Goal: Task Accomplishment & Management: Manage account settings

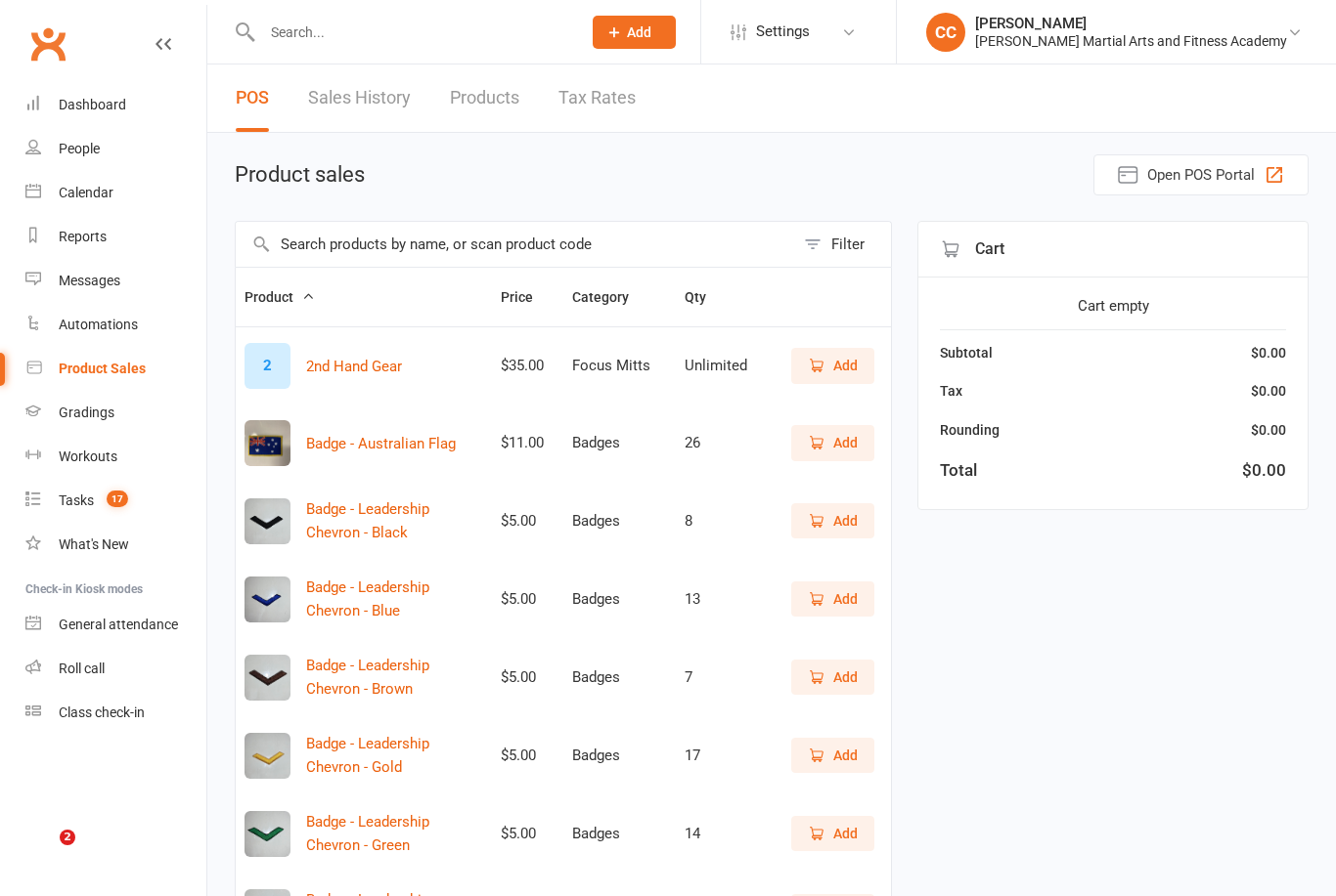
select select "100"
click at [179, 199] on link "Calendar" at bounding box center [116, 193] width 181 height 44
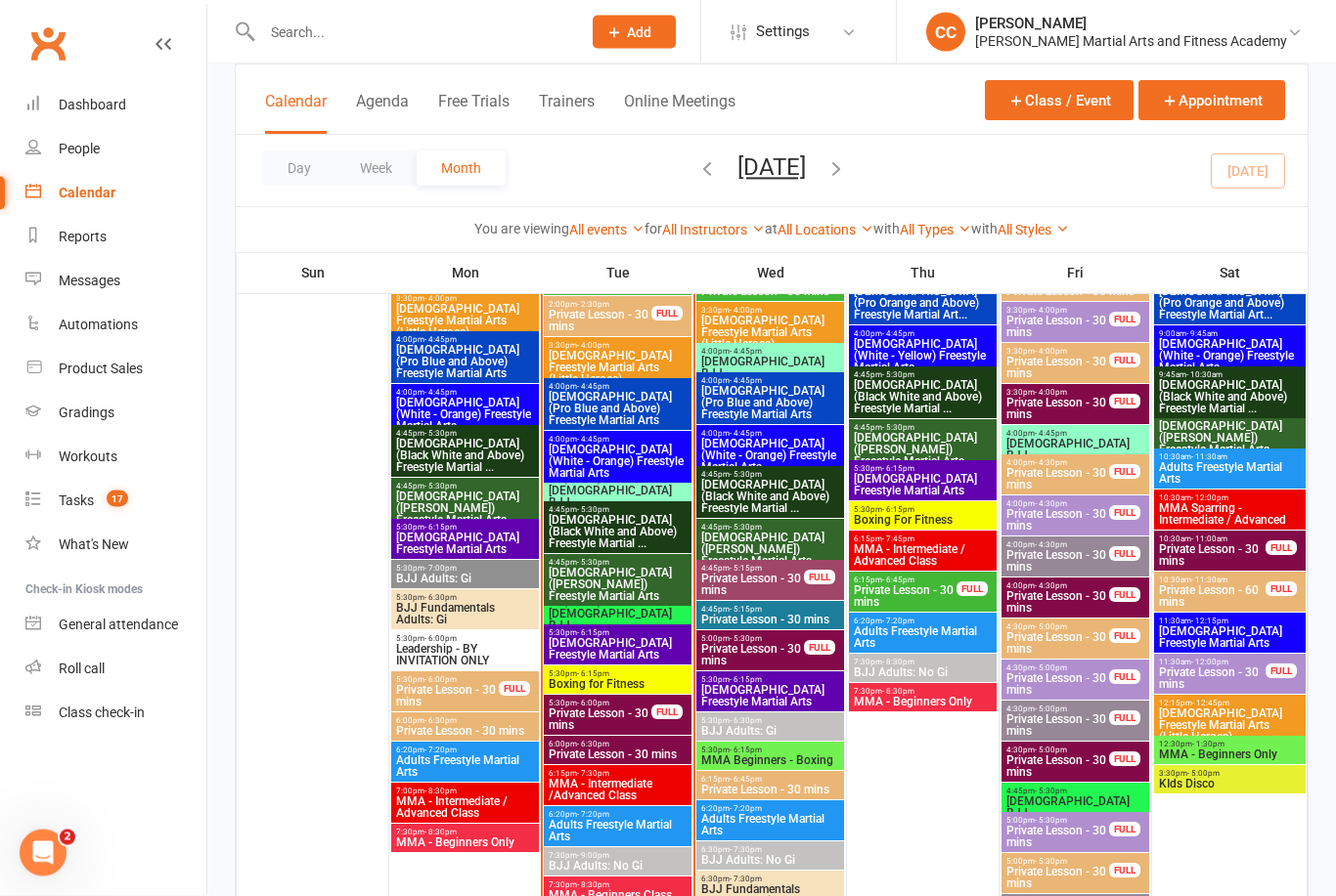
scroll to position [2444, 0]
click at [606, 893] on span "MMA - Beginners Class" at bounding box center [617, 895] width 139 height 12
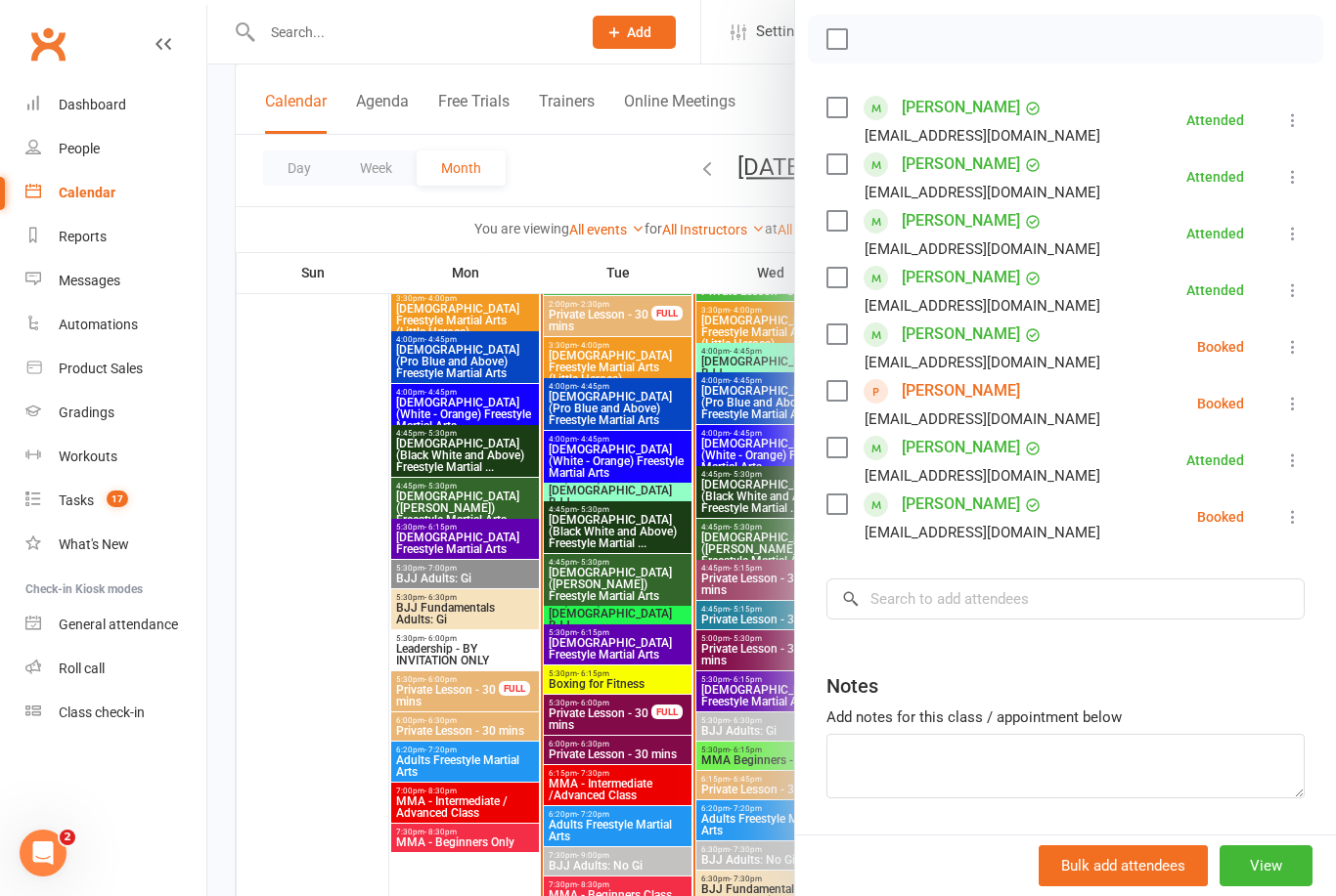
scroll to position [271, 0]
click at [788, 716] on div at bounding box center [772, 448] width 1128 height 896
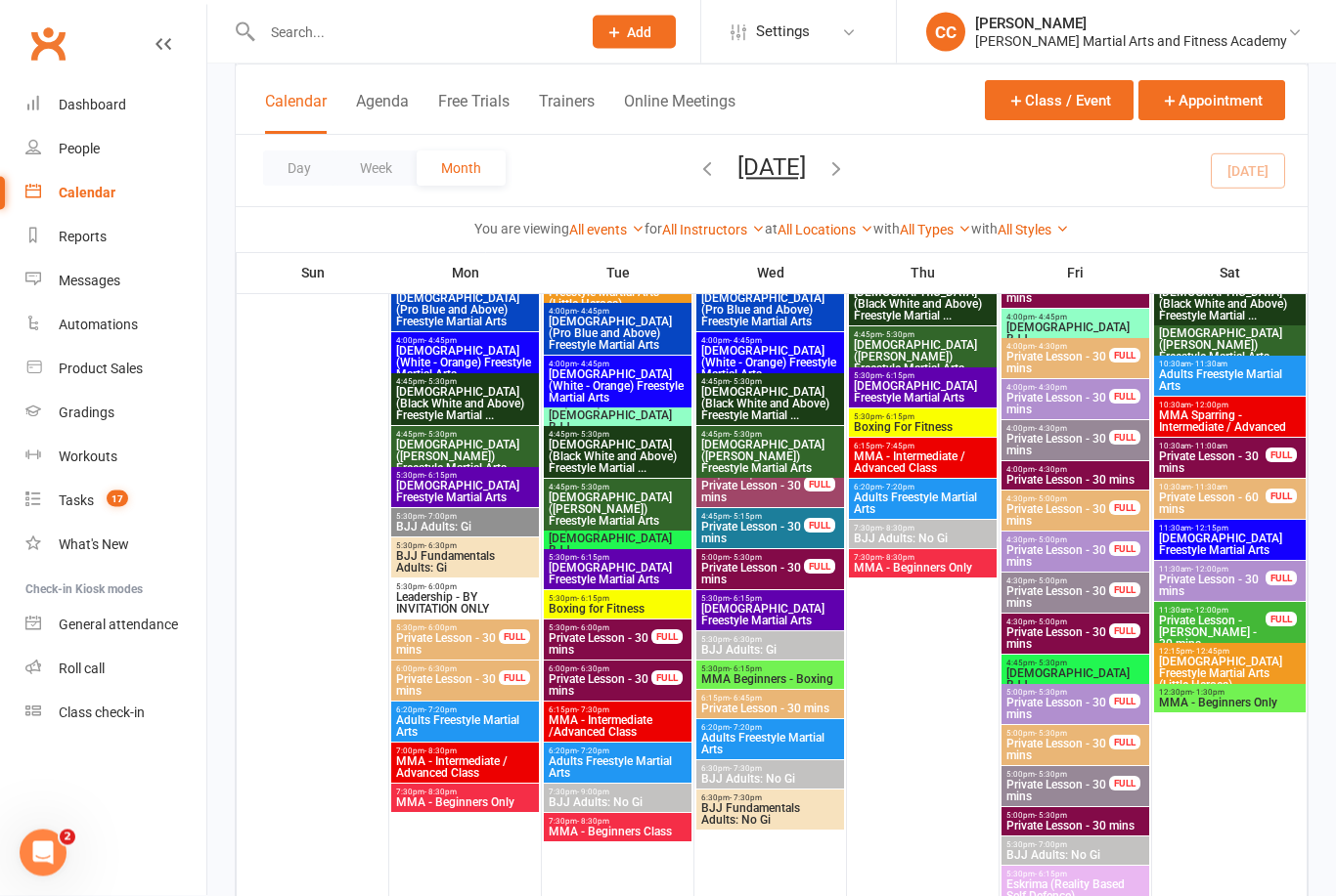
scroll to position [5026, 0]
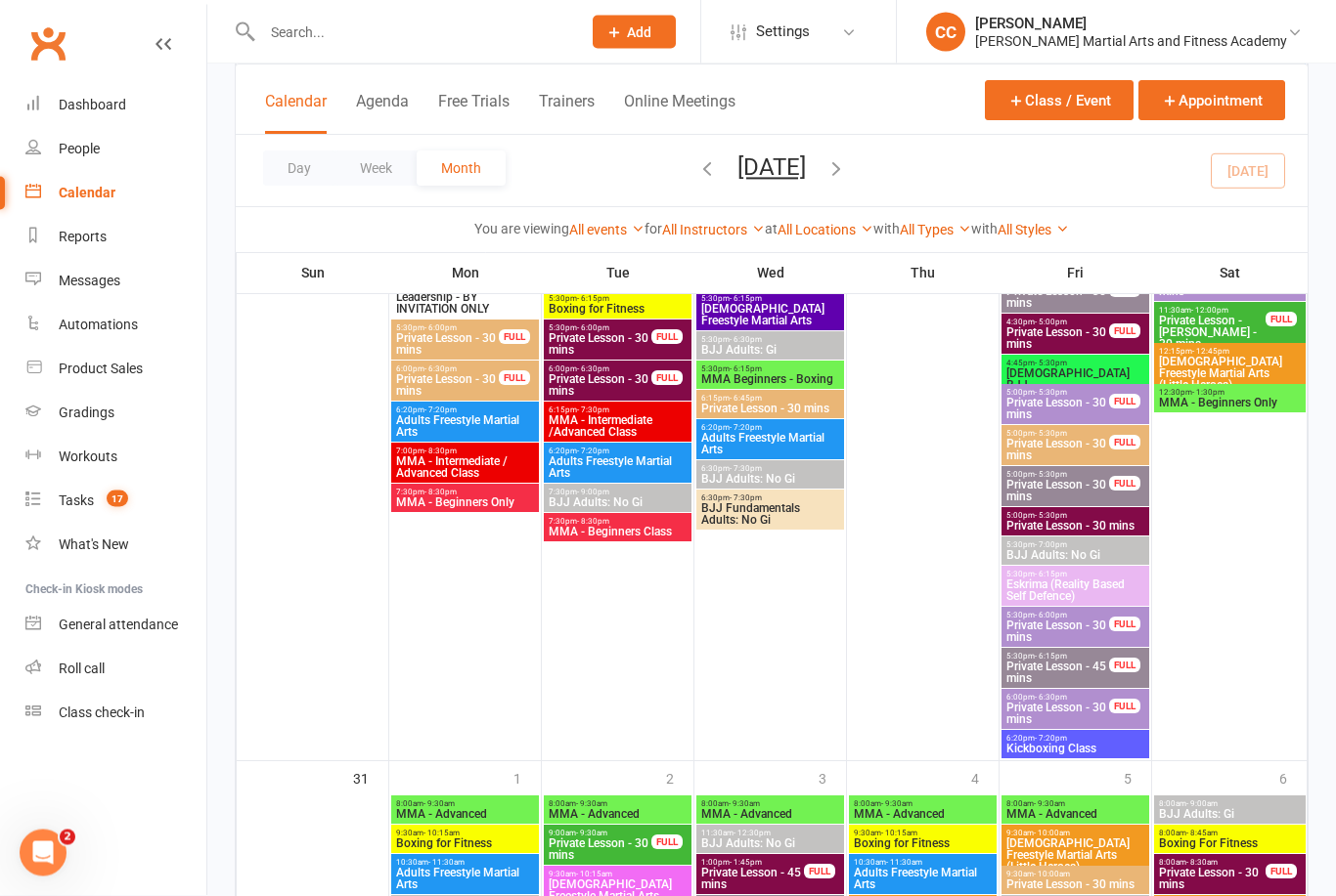
click at [676, 44] on button "Add" at bounding box center [634, 33] width 83 height 34
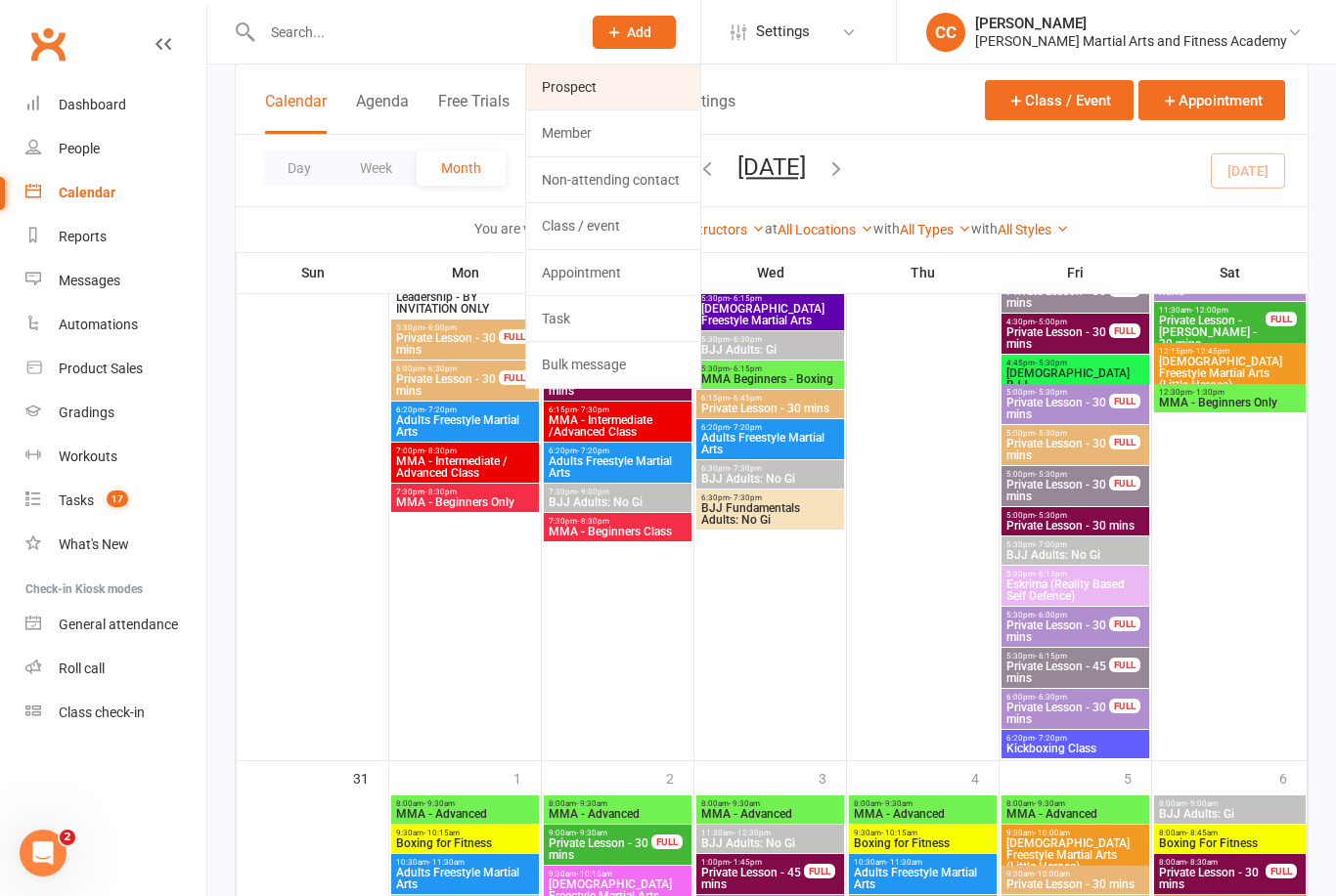
click at [700, 81] on link "Prospect" at bounding box center [613, 87] width 174 height 45
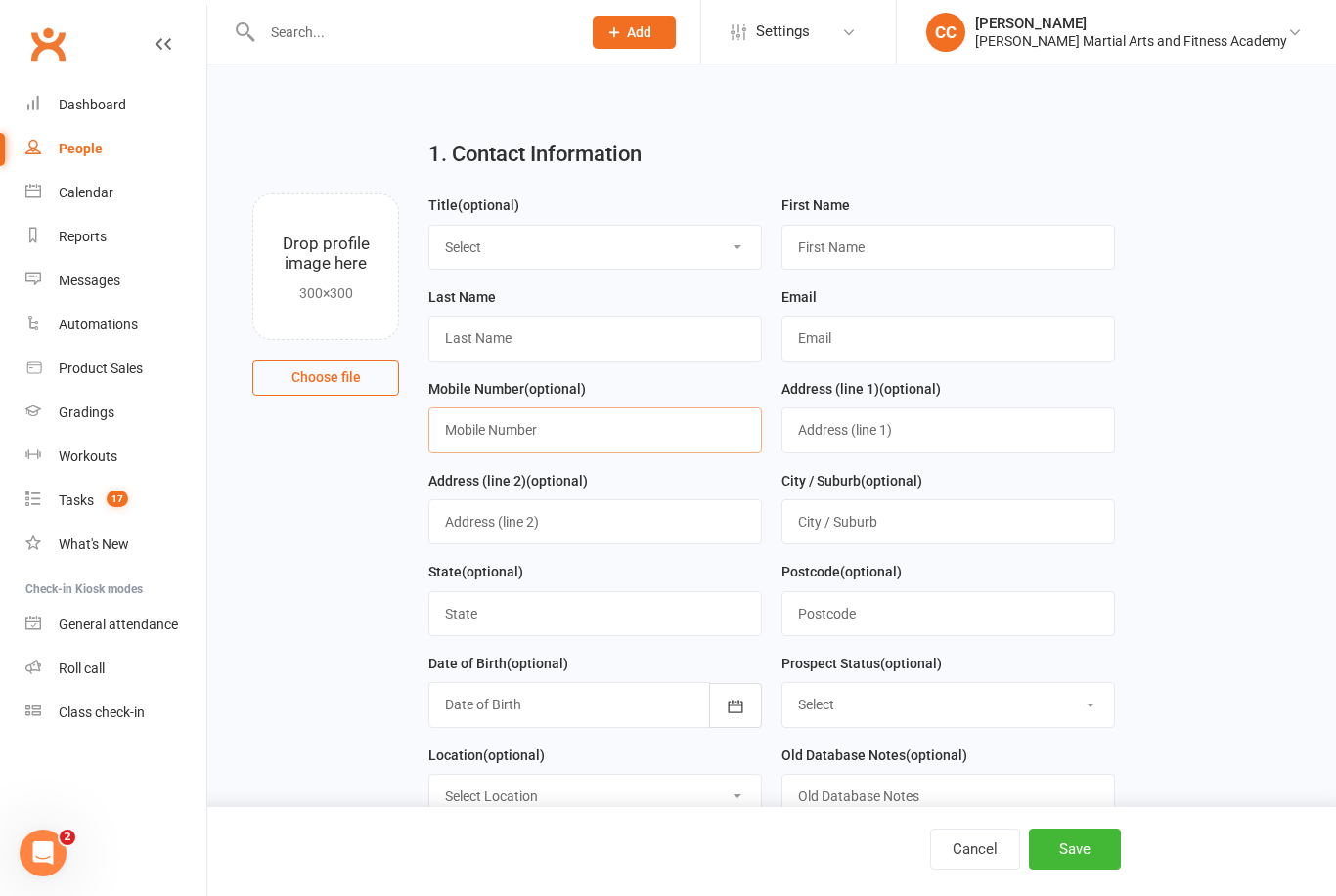
click at [647, 432] on input "text" at bounding box center [594, 431] width 333 height 45
click at [645, 447] on input "text" at bounding box center [594, 431] width 333 height 45
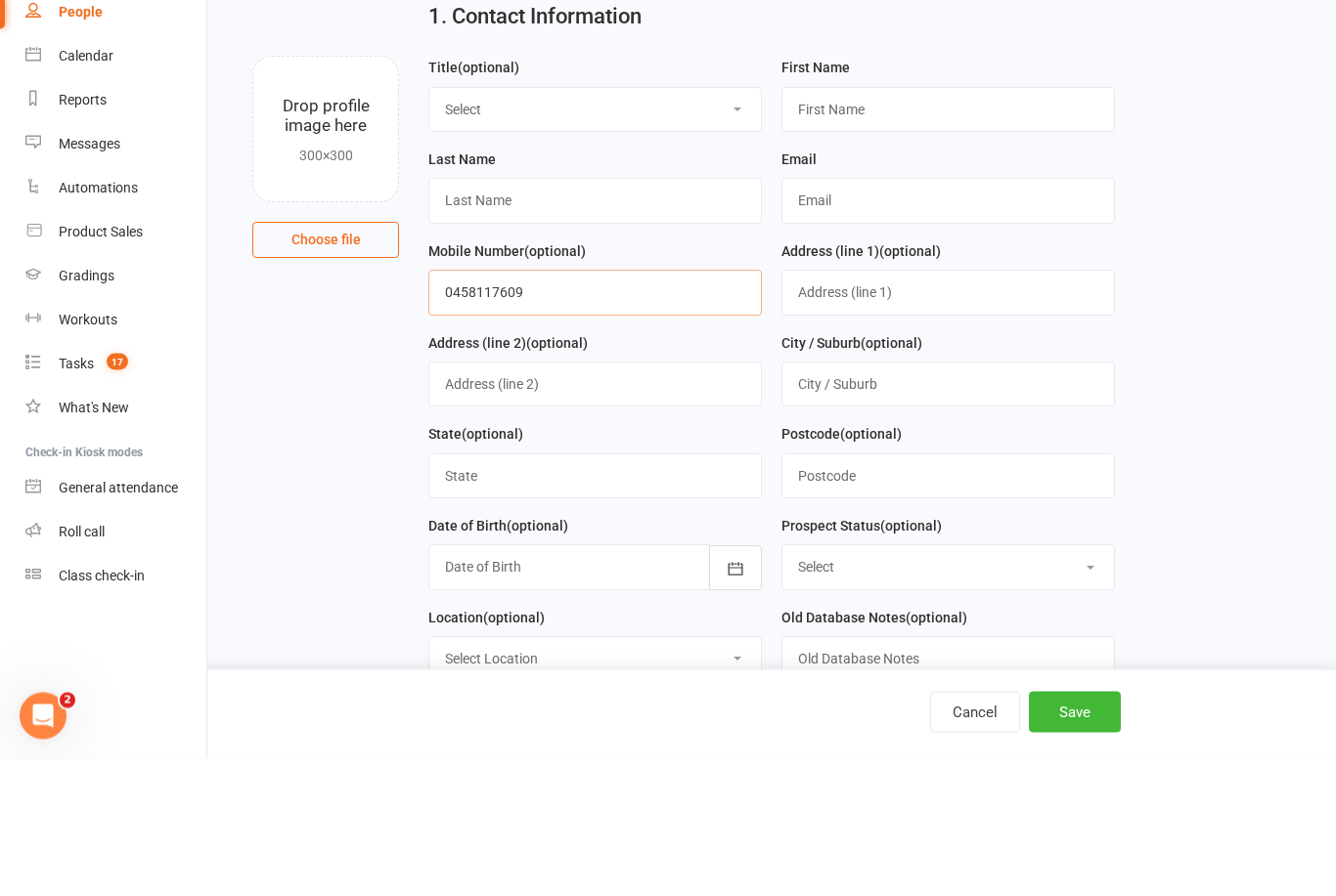
type input "0458117609"
click at [896, 225] on input "text" at bounding box center [948, 248] width 333 height 45
type input "Drew"
click at [1121, 469] on div "City / Suburb (optional)" at bounding box center [948, 515] width 353 height 92
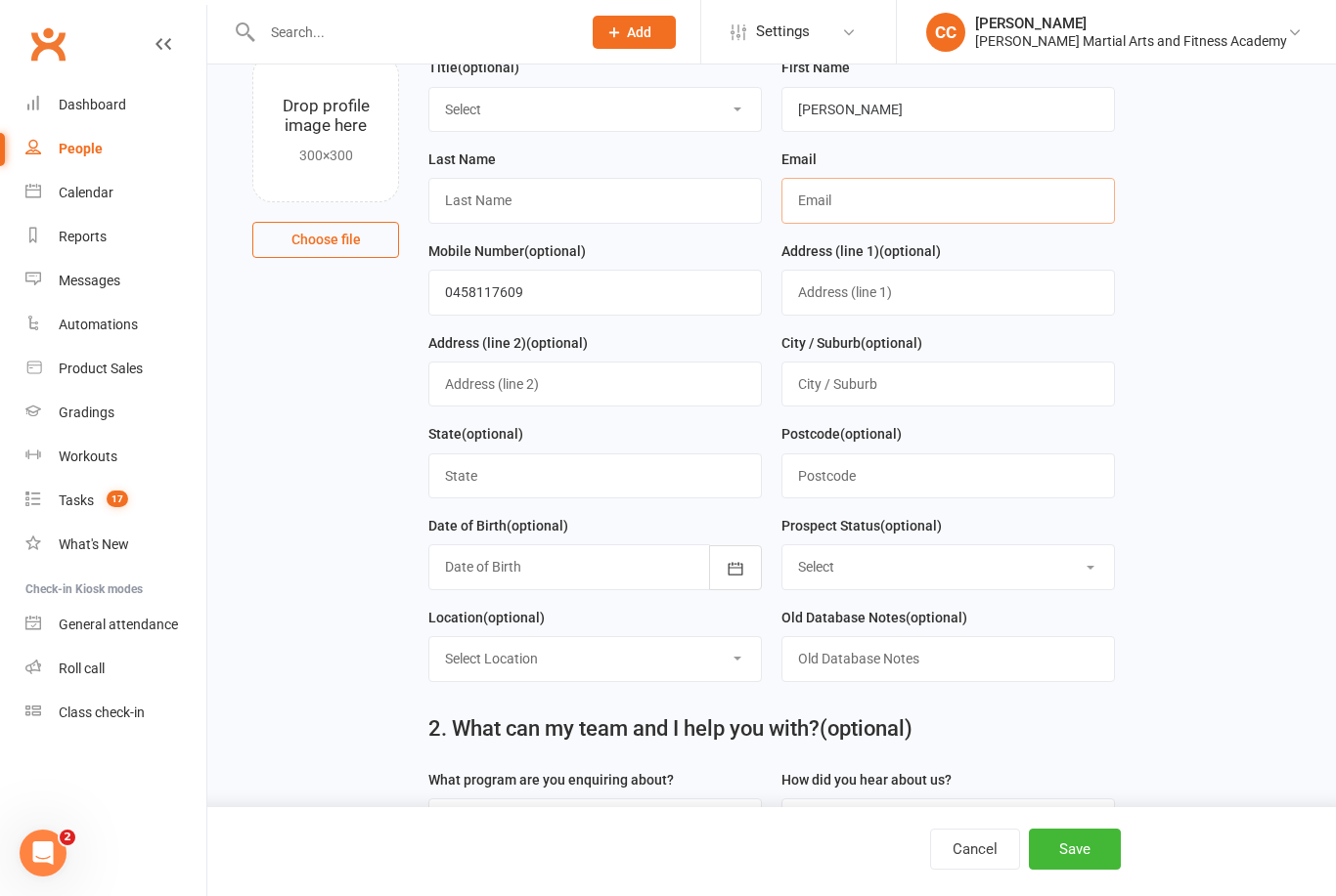
click at [1029, 189] on input "text" at bounding box center [948, 201] width 333 height 45
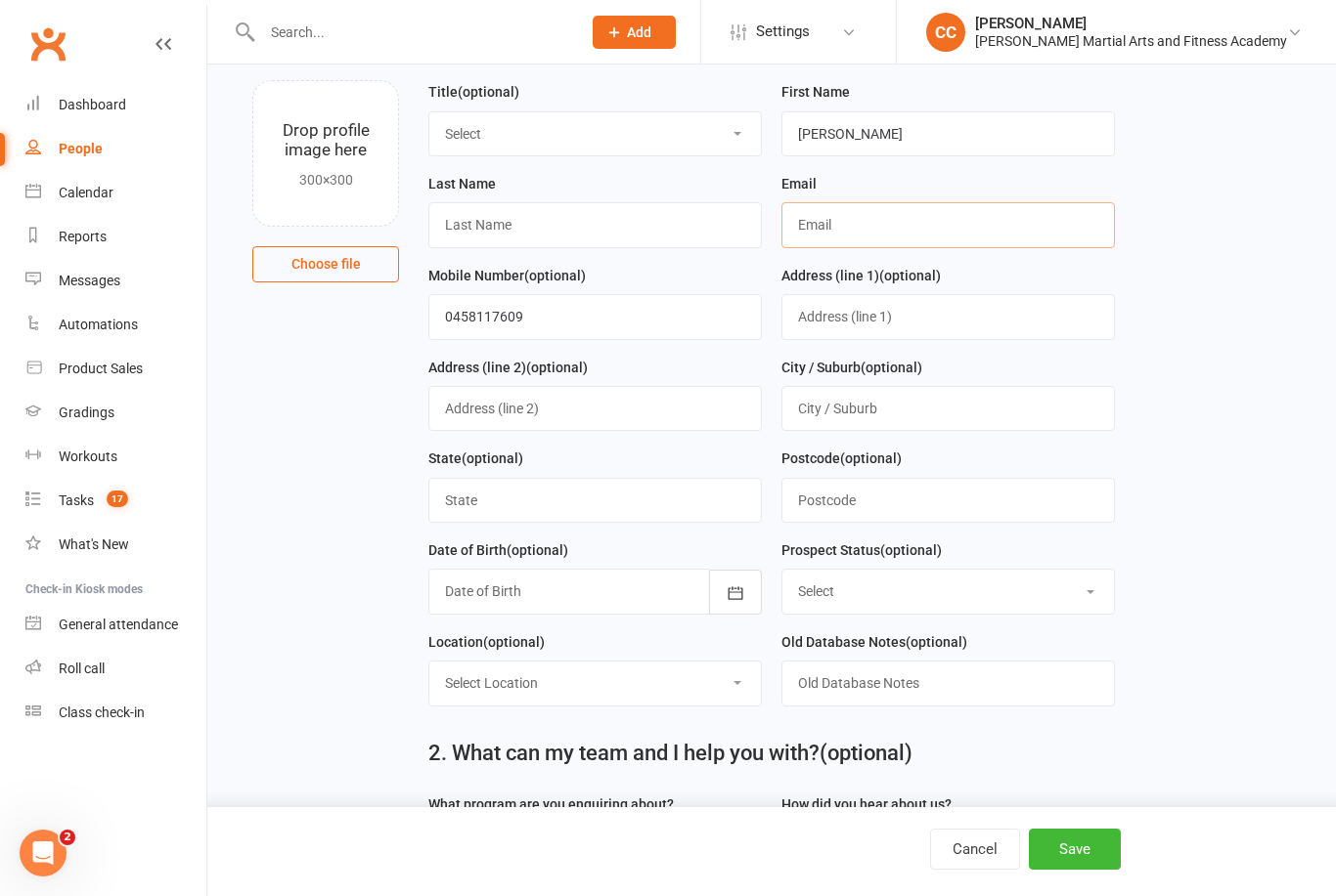
scroll to position [113, 0]
click at [594, 235] on input "text" at bounding box center [594, 226] width 333 height 45
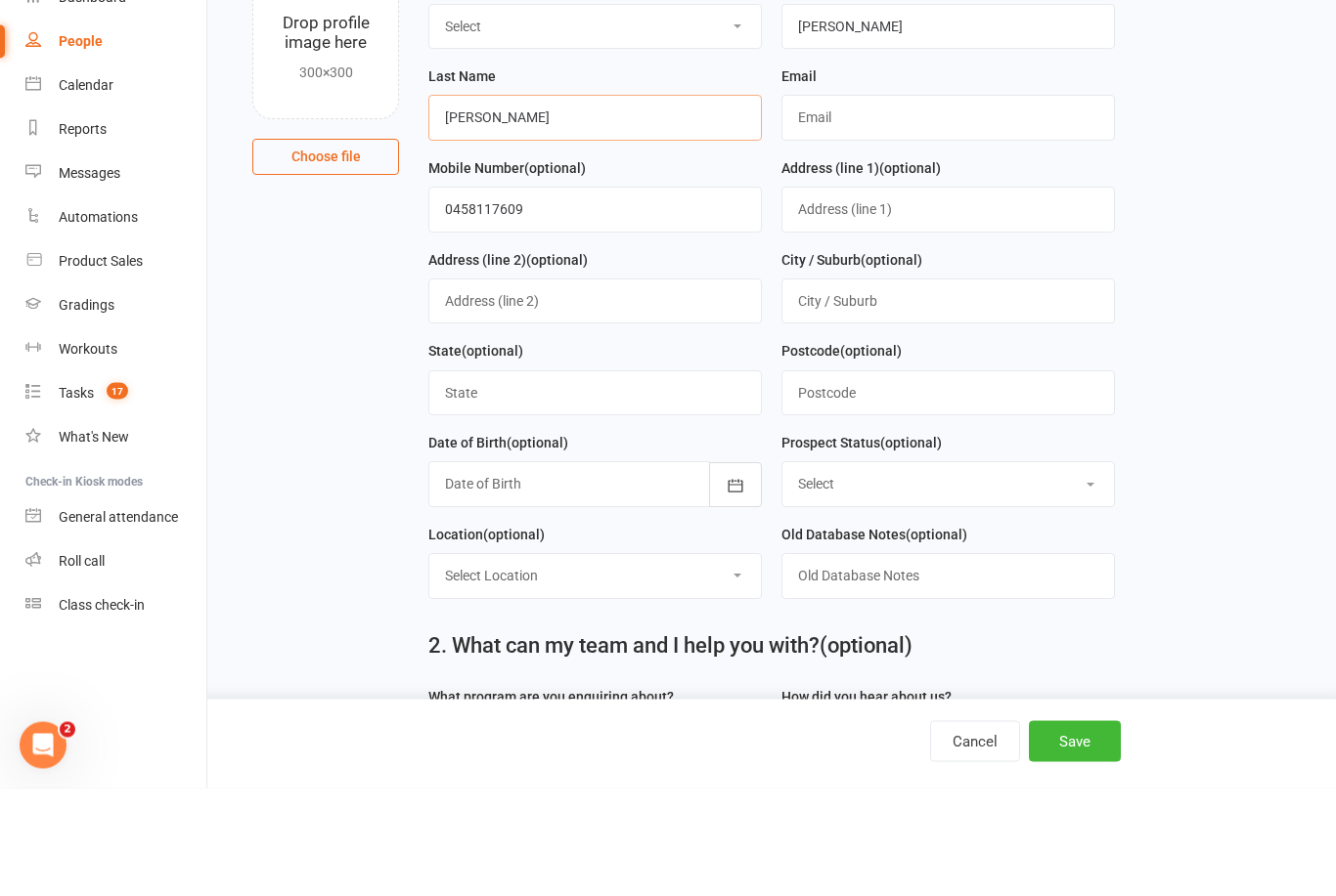
type input "Whittington"
click at [1040, 204] on input "text" at bounding box center [948, 226] width 333 height 45
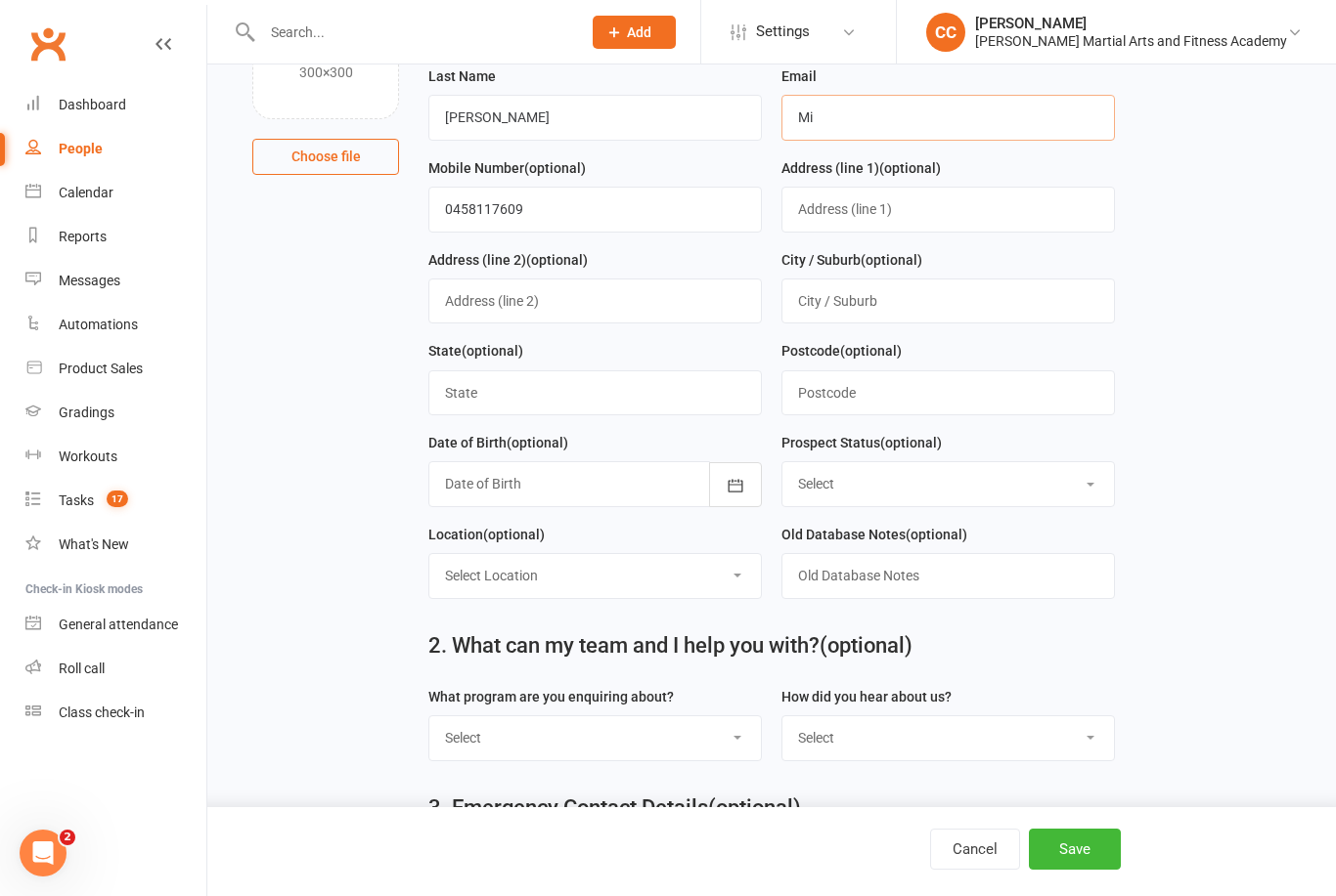
type input "M"
type input "N"
type input "A@gmail.com"
click at [1088, 870] on button "Save" at bounding box center [1074, 850] width 92 height 41
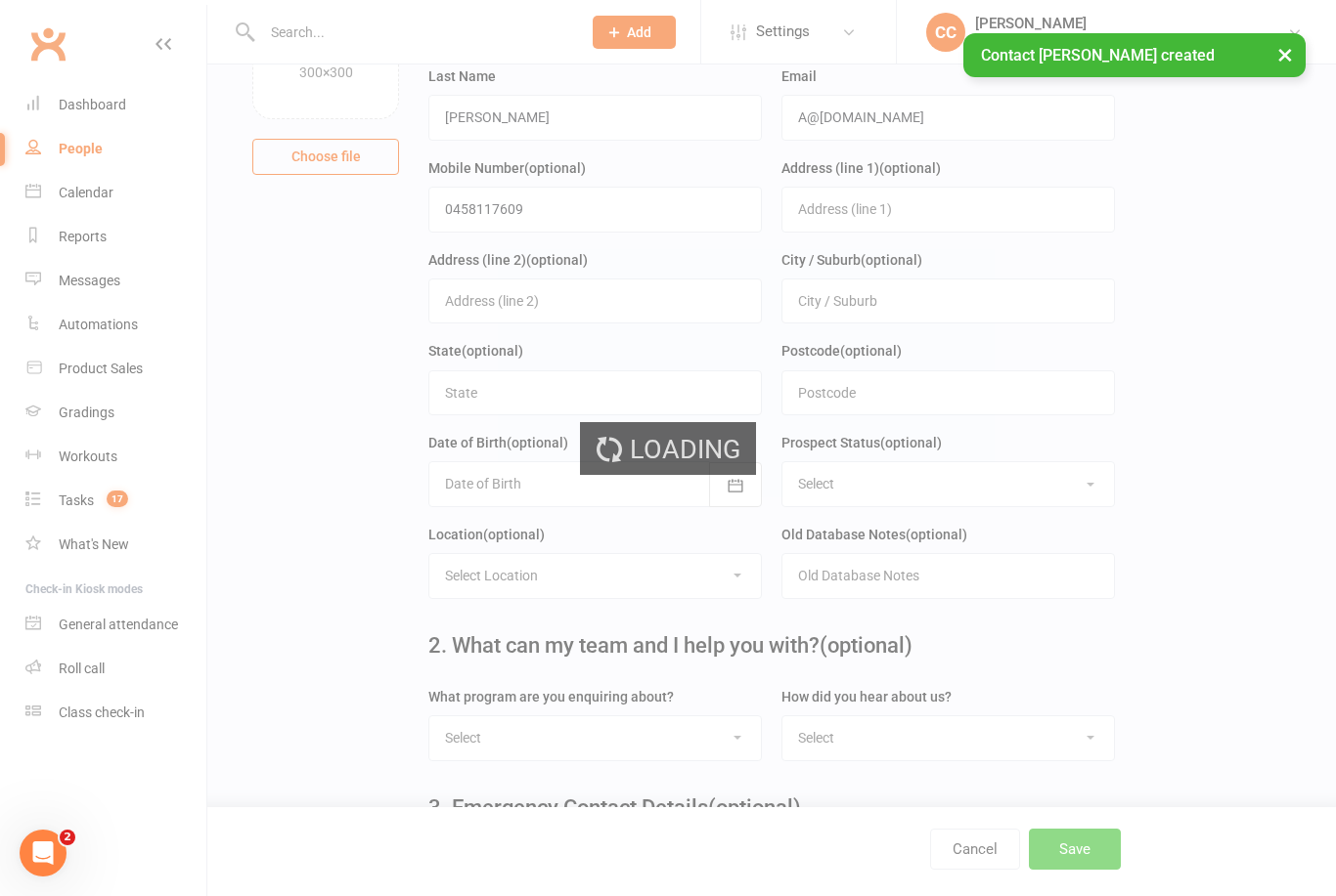
scroll to position [0, 0]
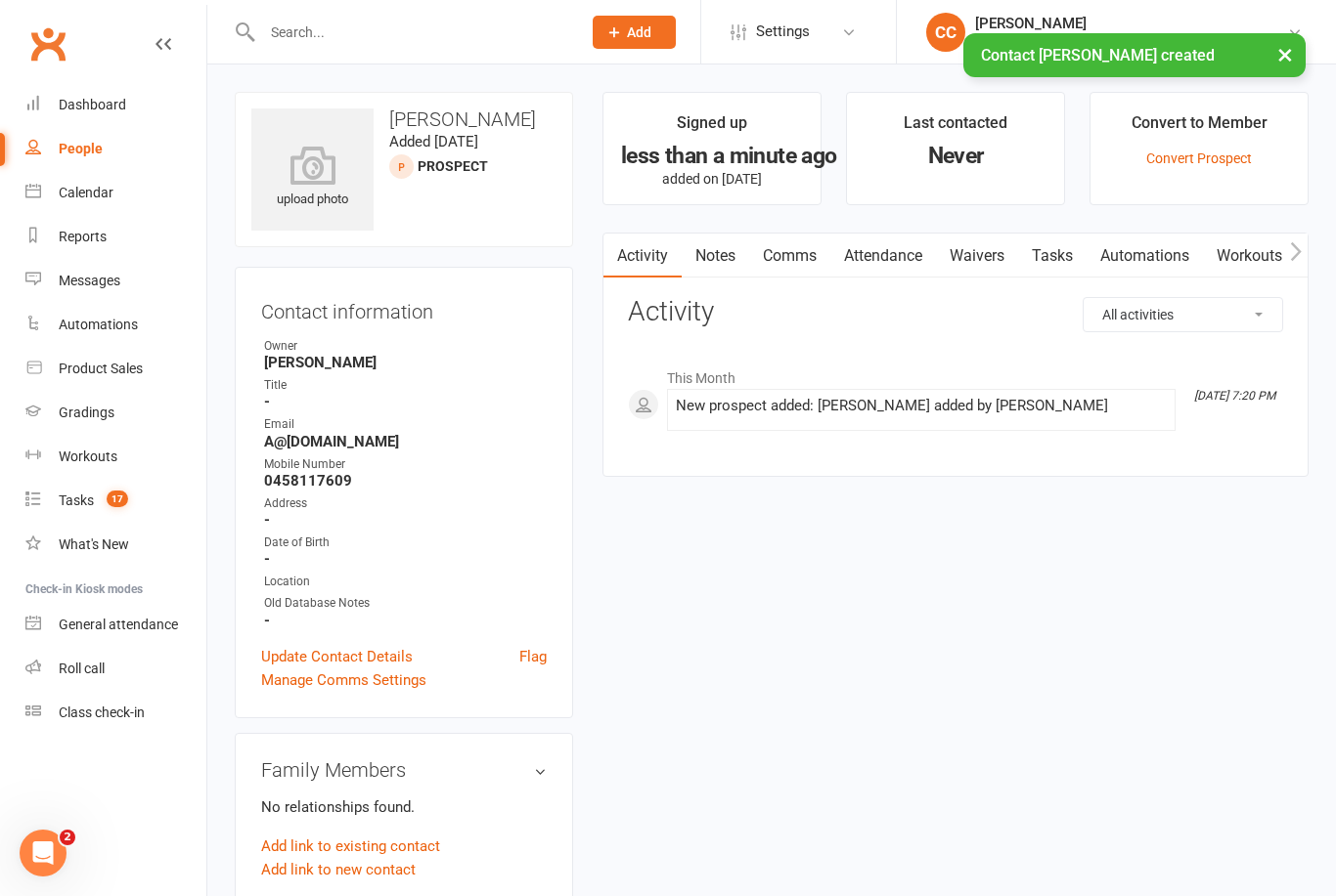
click at [908, 267] on link "Attendance" at bounding box center [882, 256] width 106 height 45
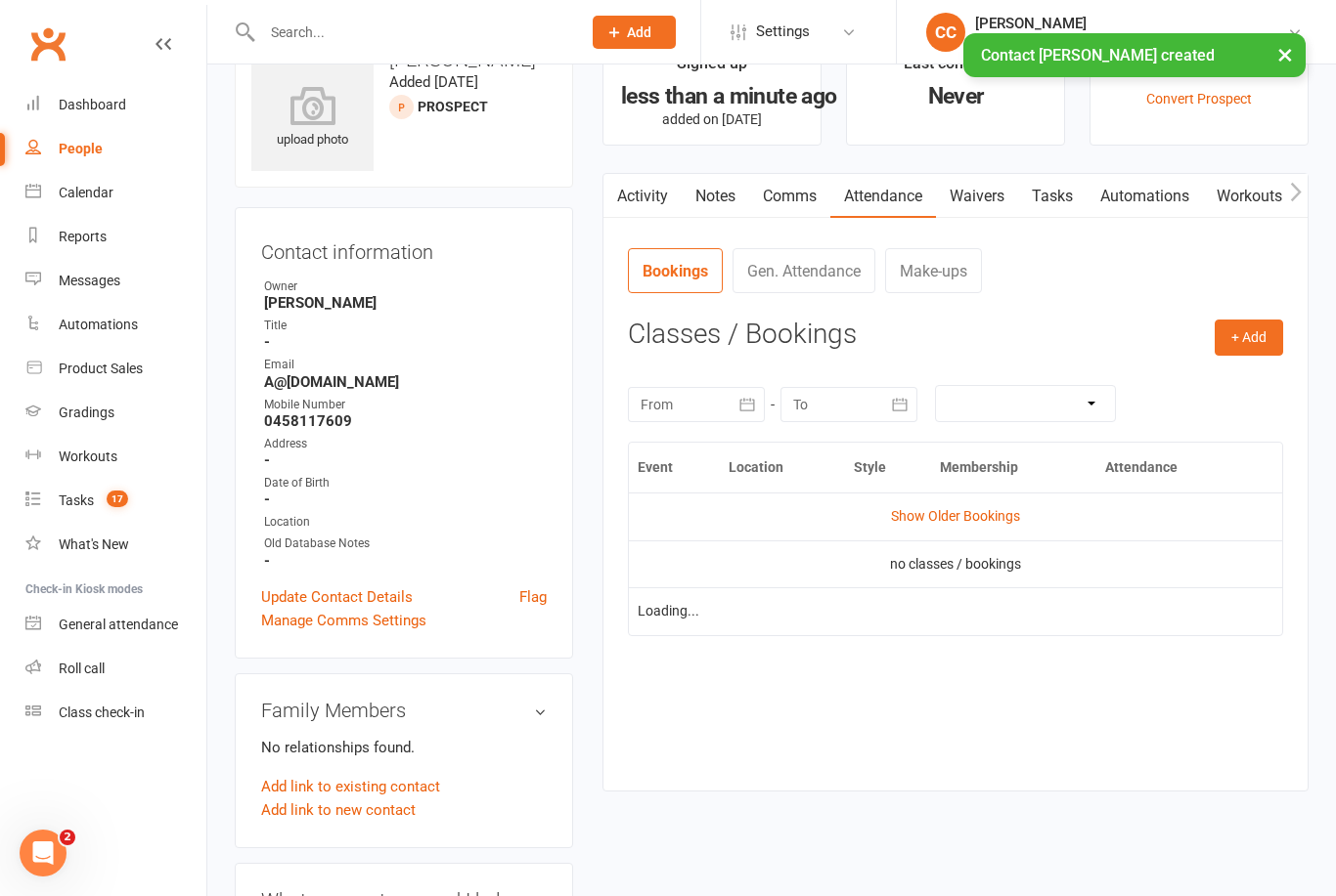
scroll to position [62, 0]
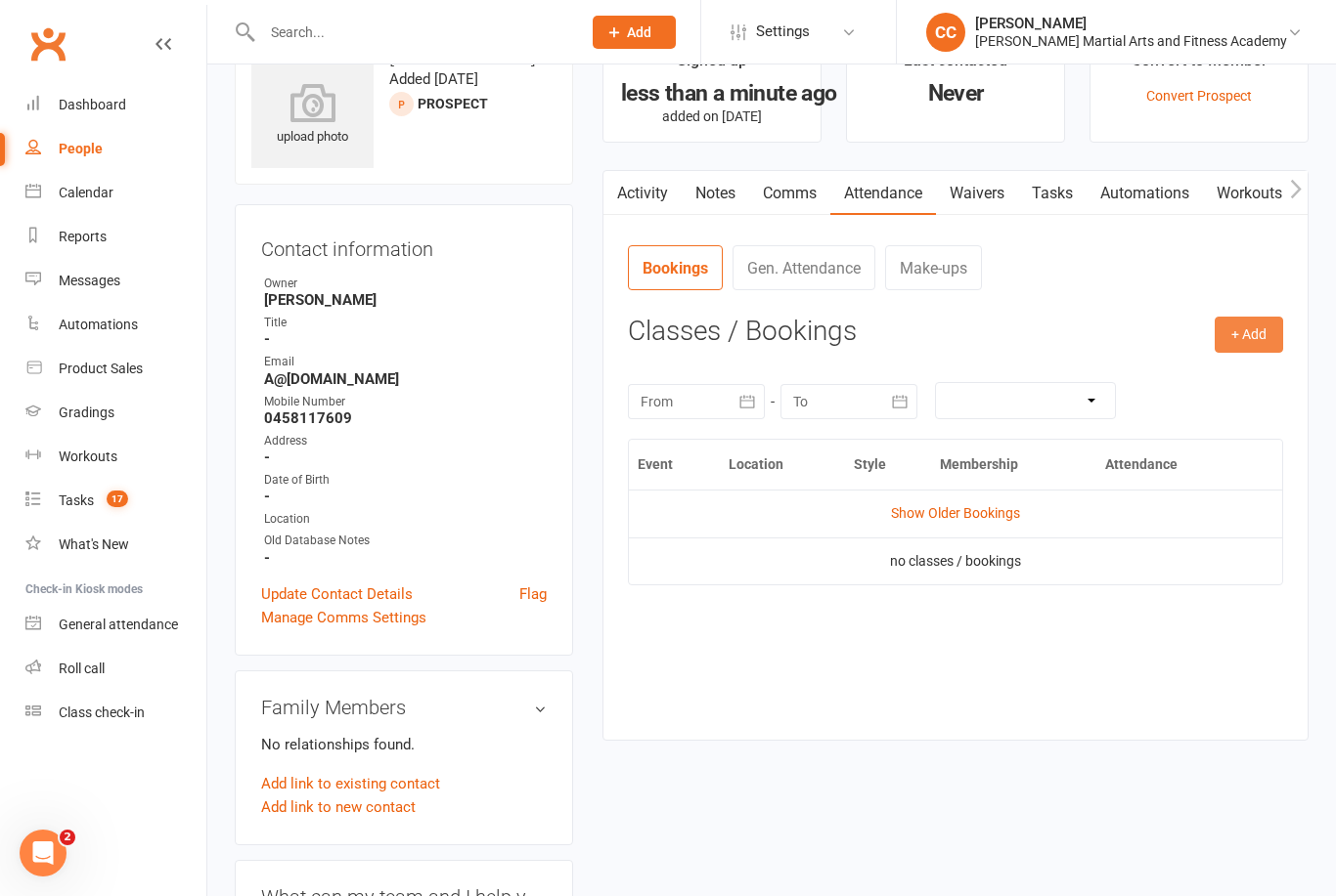
click at [1272, 319] on button "+ Add" at bounding box center [1248, 335] width 68 height 36
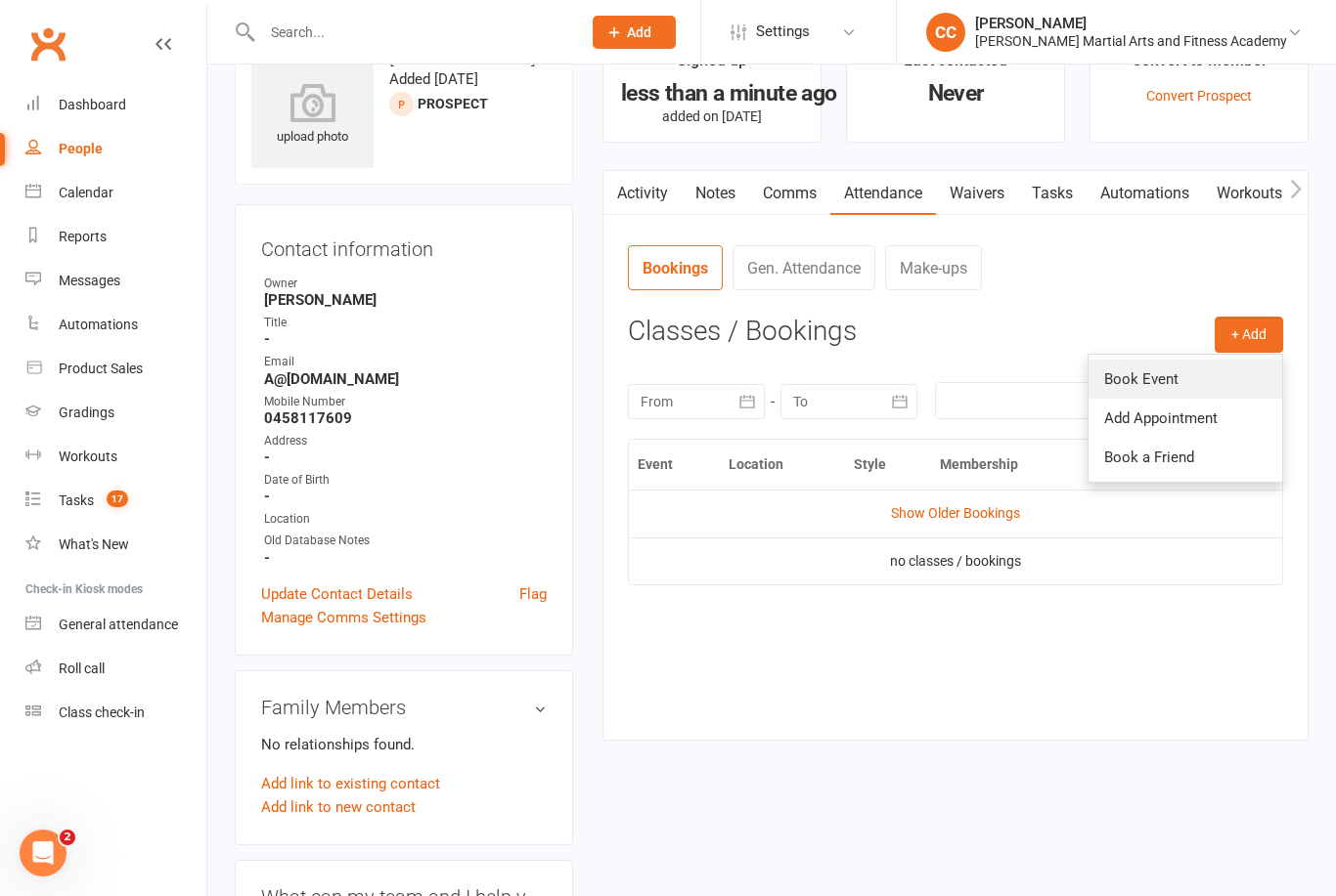
click at [1175, 381] on link "Book Event" at bounding box center [1185, 379] width 194 height 40
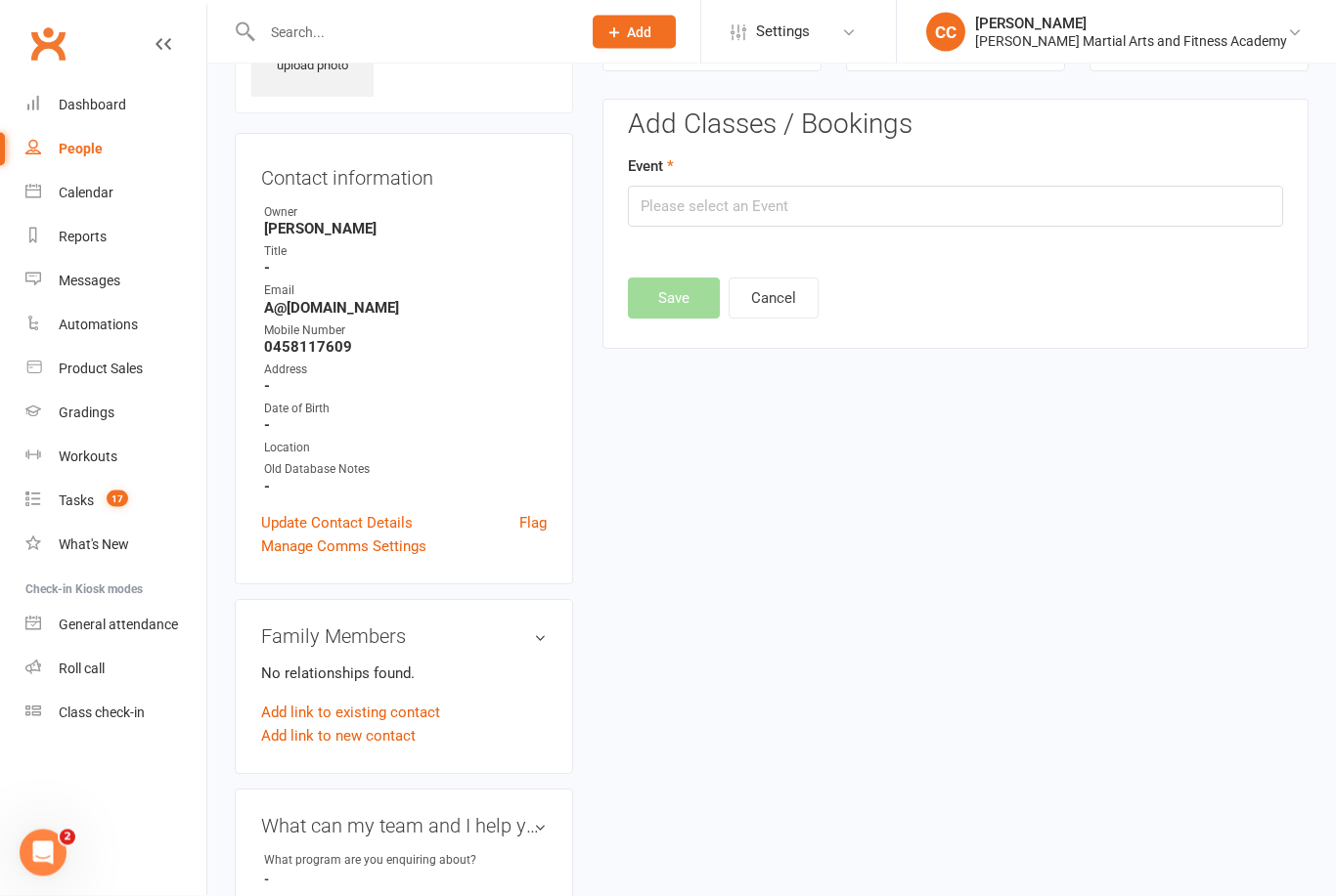
scroll to position [134, 0]
click at [1005, 188] on input "text" at bounding box center [955, 206] width 655 height 41
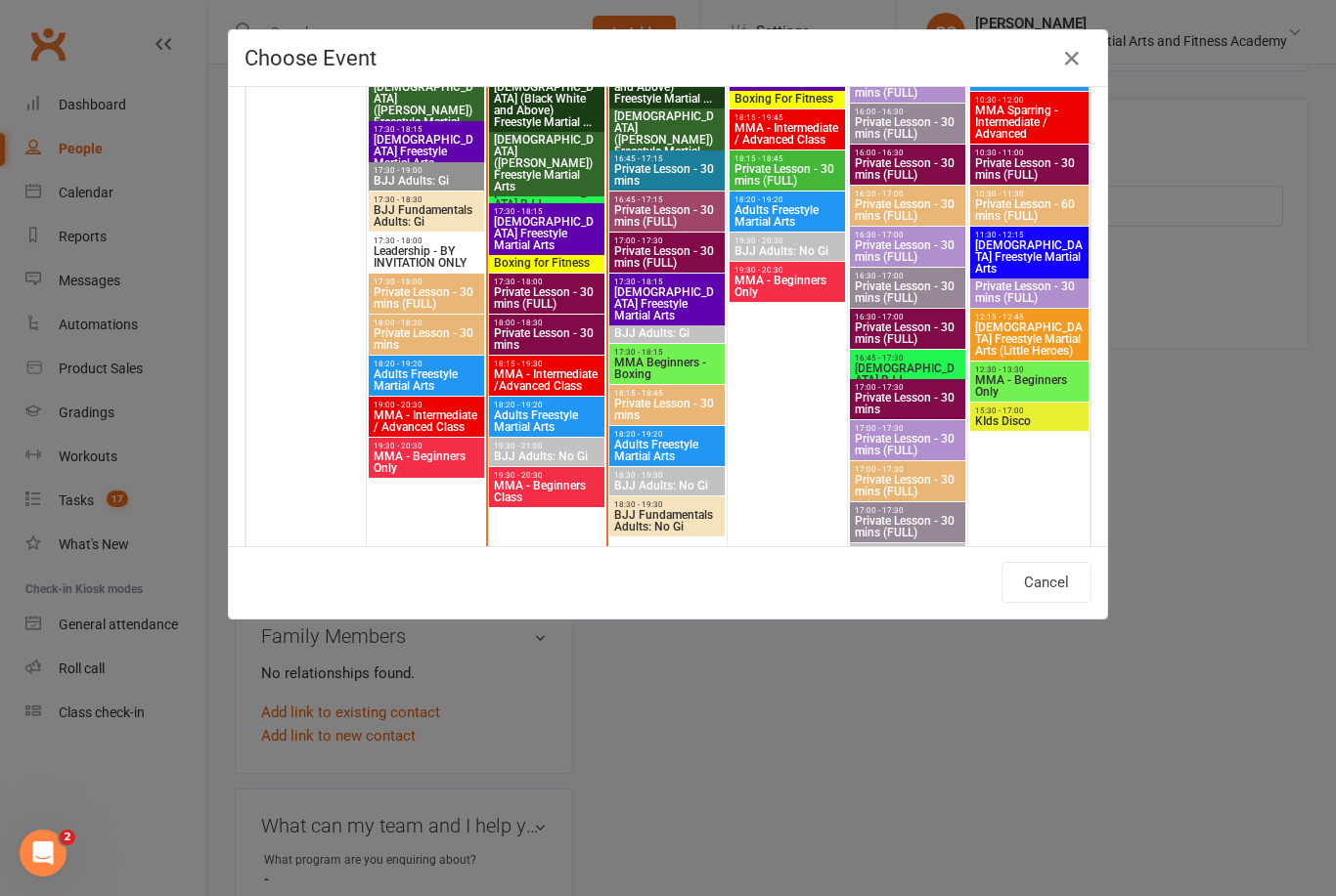
scroll to position [2792, 0]
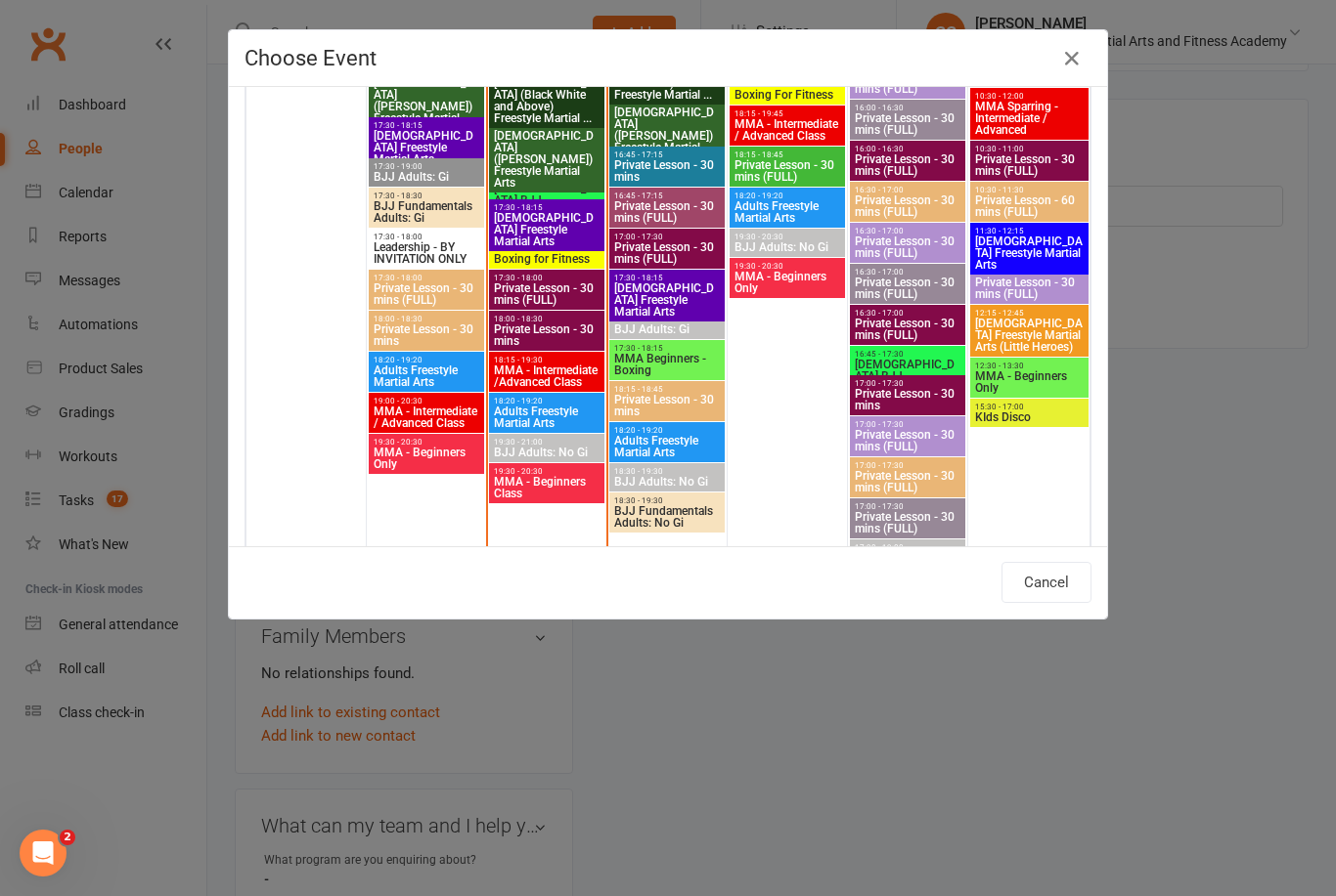
click at [553, 481] on span "MMA - Beginners Class" at bounding box center [546, 488] width 108 height 24
type input "MMA - Beginners Class - Aug 12, 2025 7:30:00 PM"
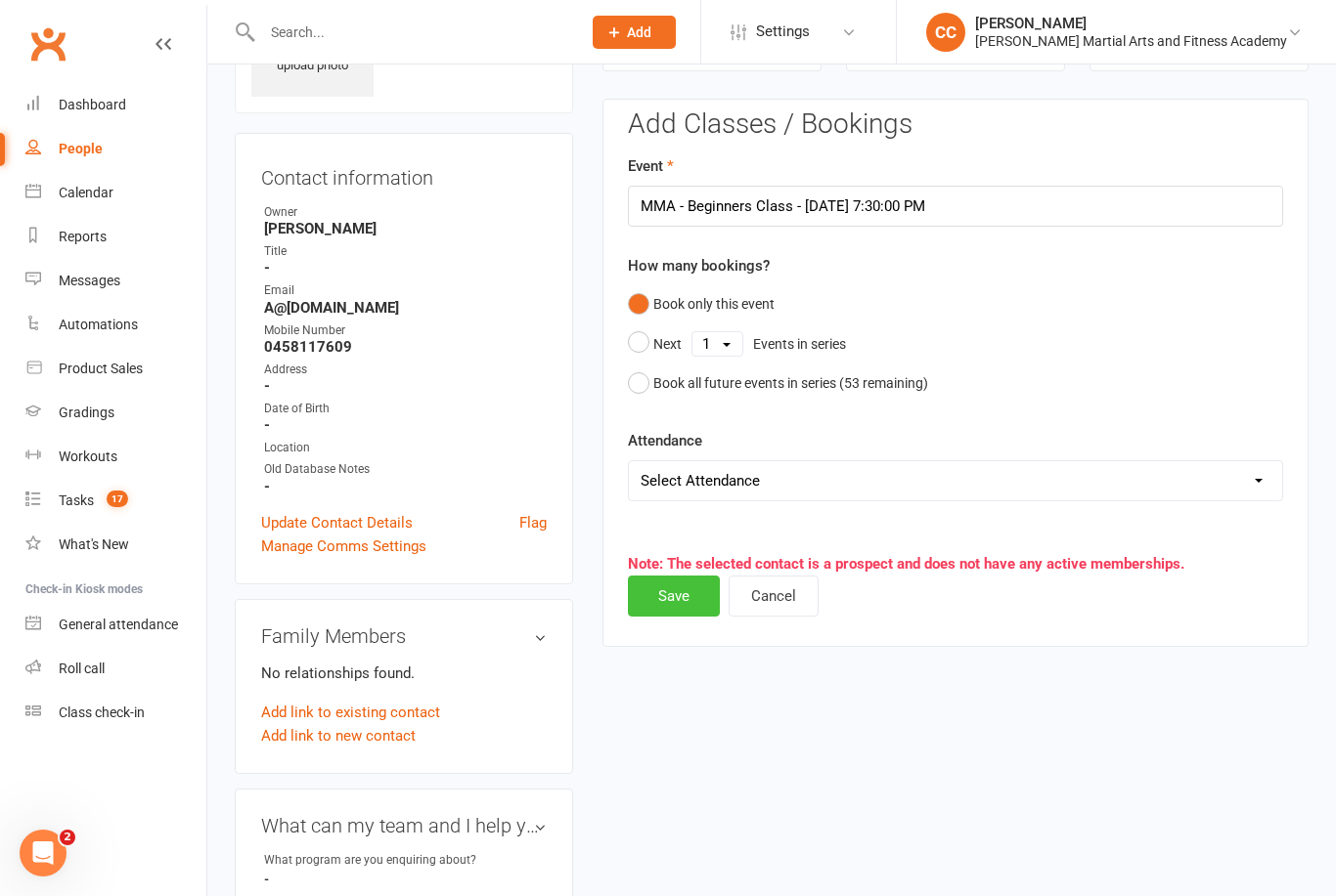
click at [683, 611] on button "Save" at bounding box center [673, 597] width 92 height 41
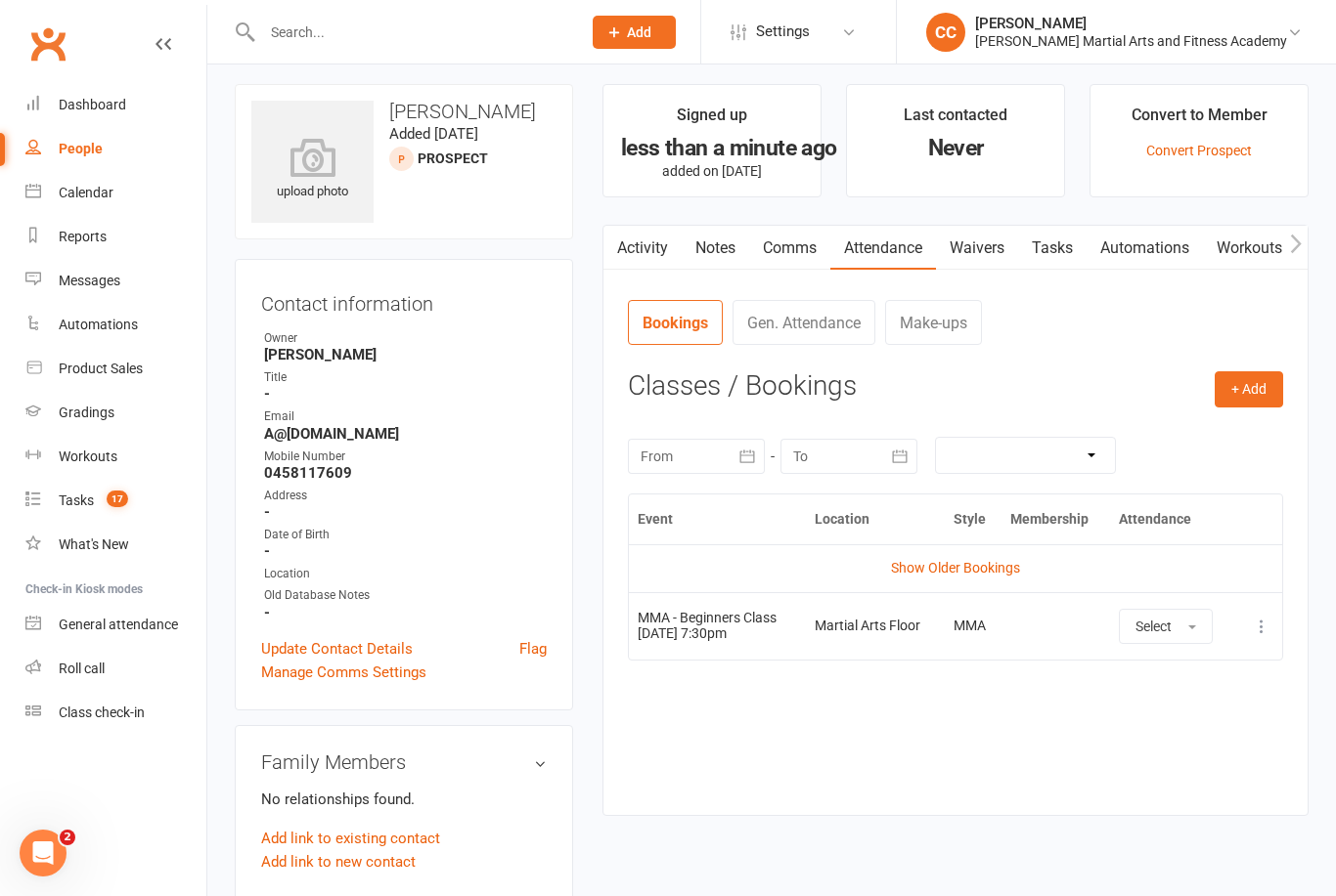
scroll to position [0, 0]
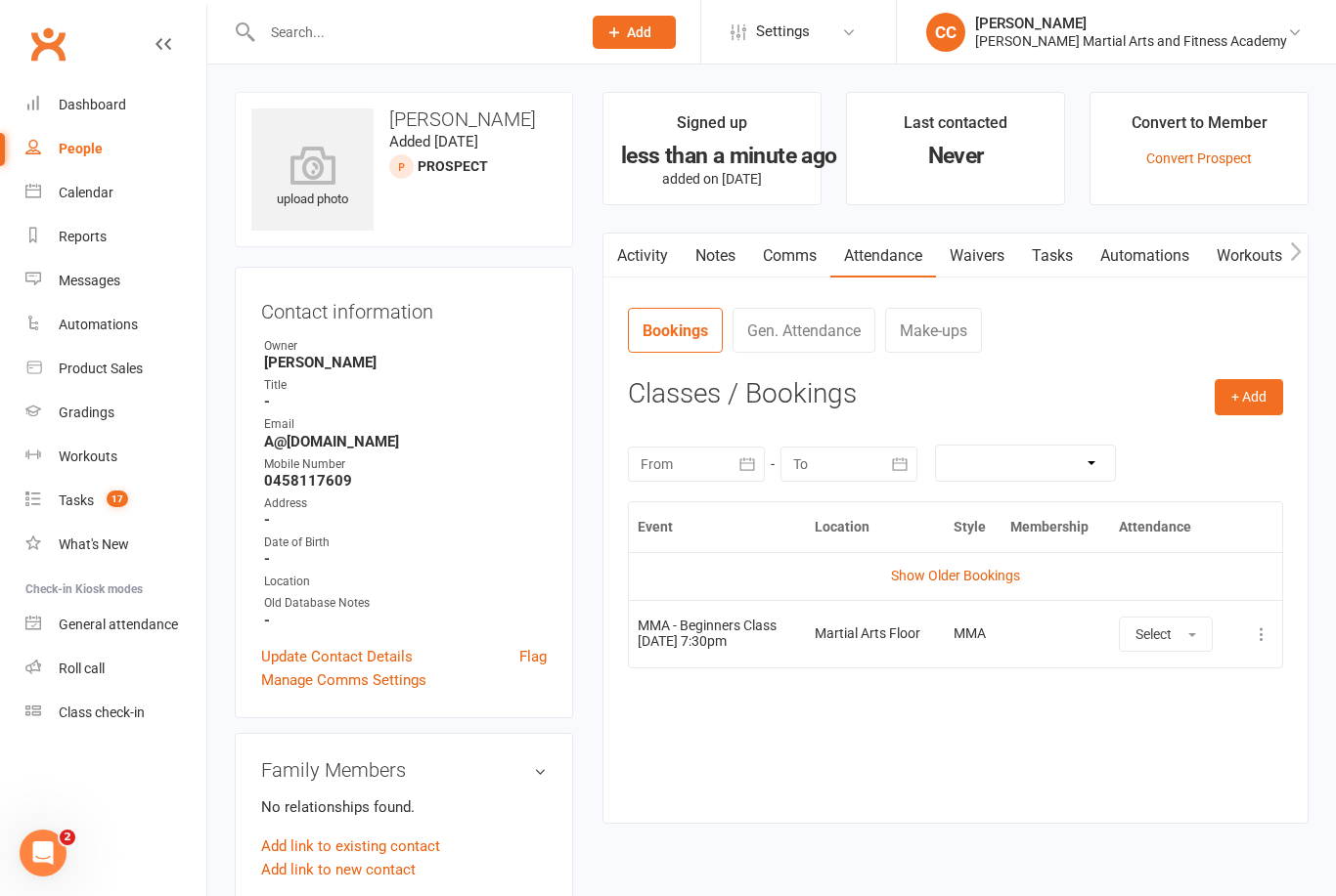
click at [5, 849] on nav "Clubworx Dashboard People Calendar Reports Messages Automations Product Sales G…" at bounding box center [104, 452] width 208 height 896
click at [437, 62] on div at bounding box center [400, 32] width 332 height 63
click at [1065, 255] on link "Tasks" at bounding box center [1051, 256] width 68 height 45
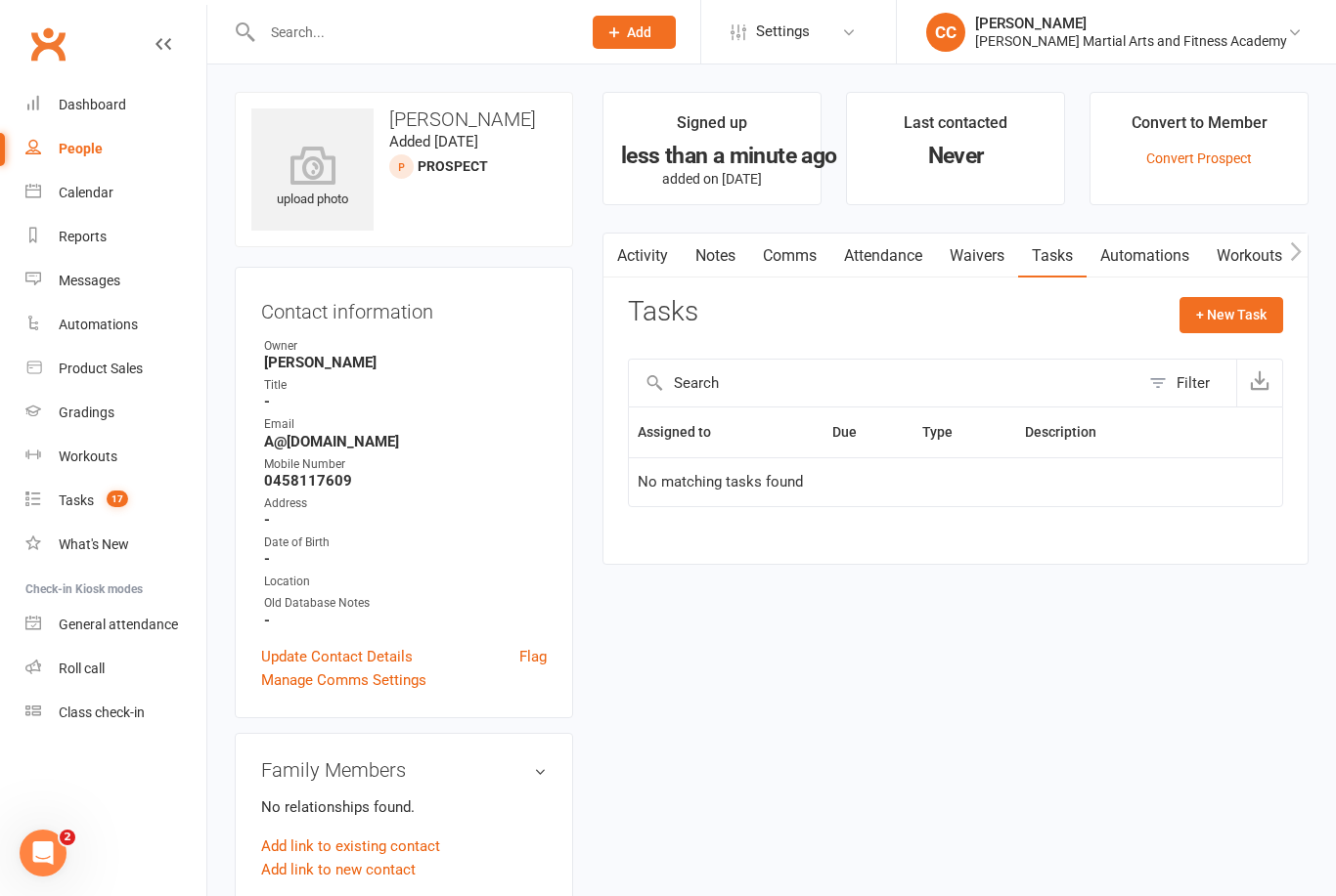
click at [381, 14] on div at bounding box center [400, 32] width 332 height 63
click at [368, 40] on input "text" at bounding box center [411, 33] width 311 height 28
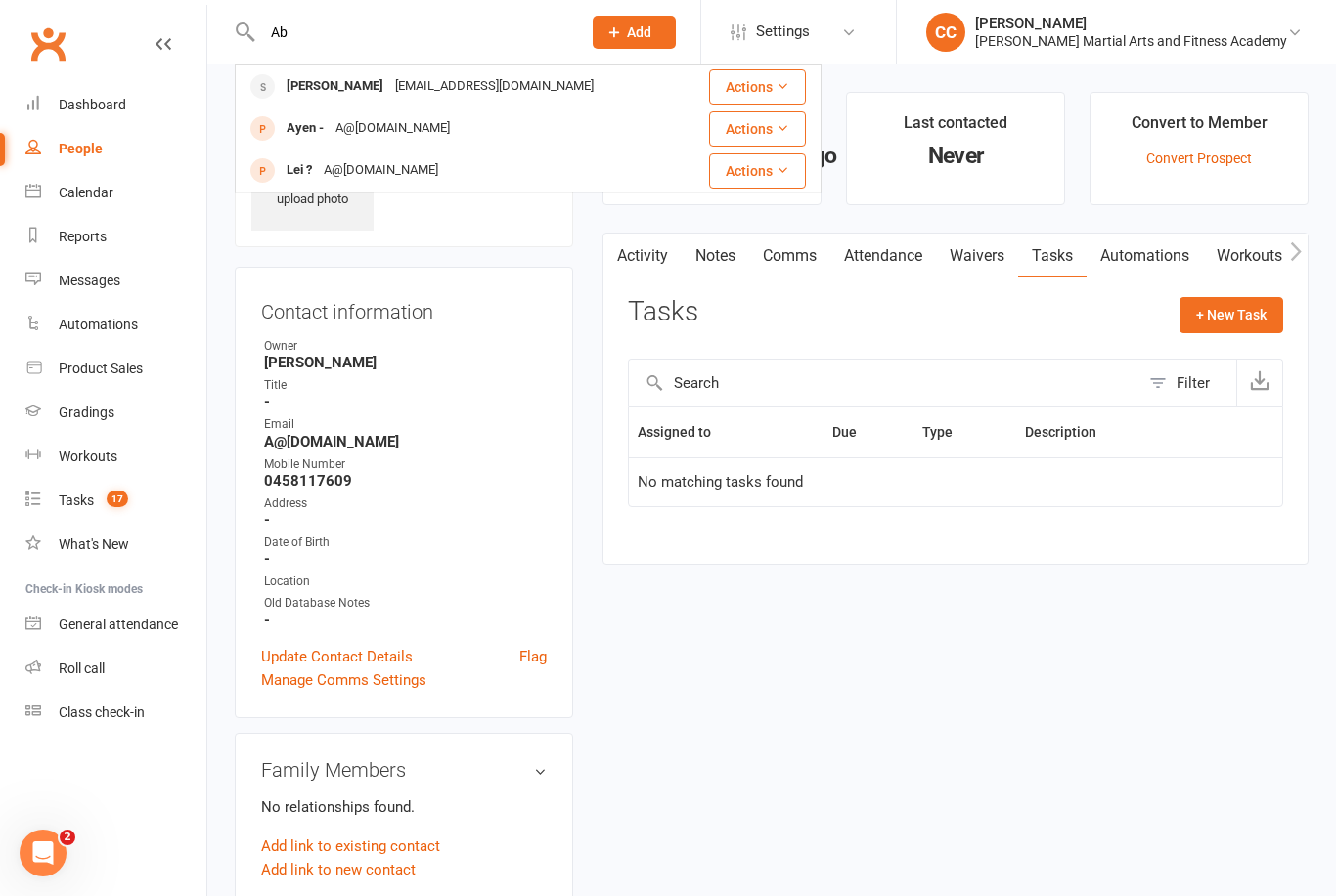
type input "A"
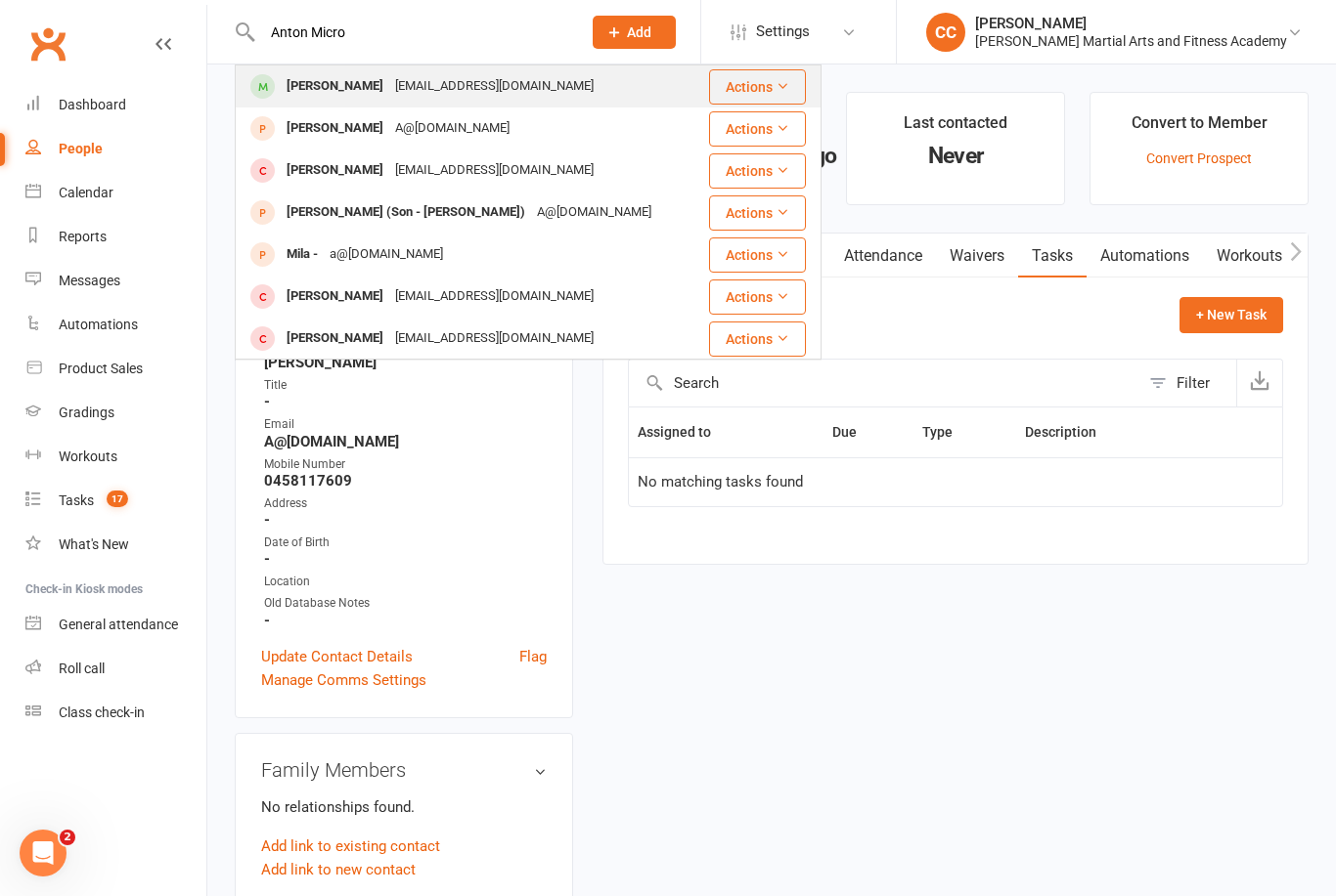
type input "Anton Micro"
click at [474, 98] on div "[EMAIL_ADDRESS][DOMAIN_NAME]" at bounding box center [494, 86] width 210 height 29
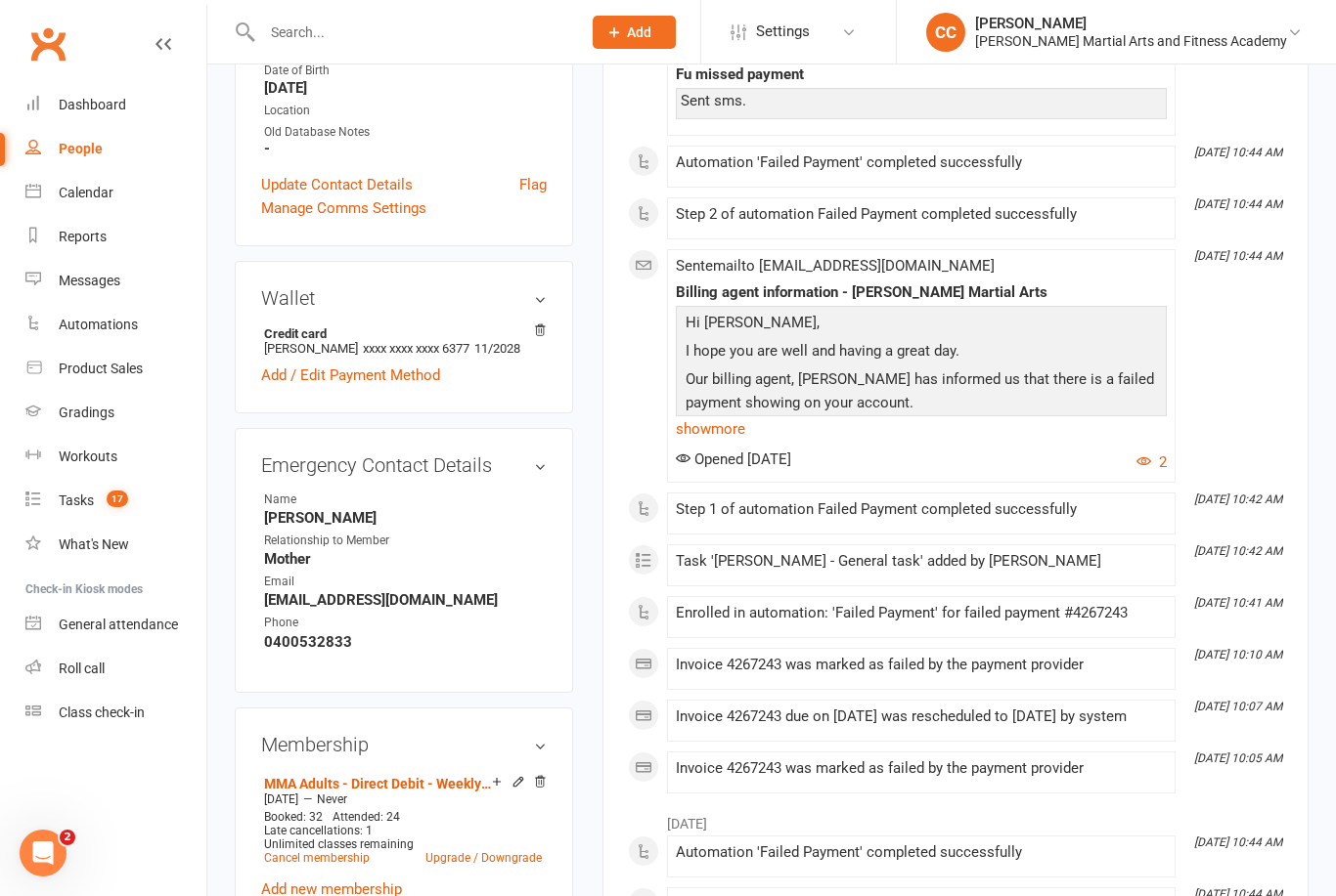
scroll to position [535, 0]
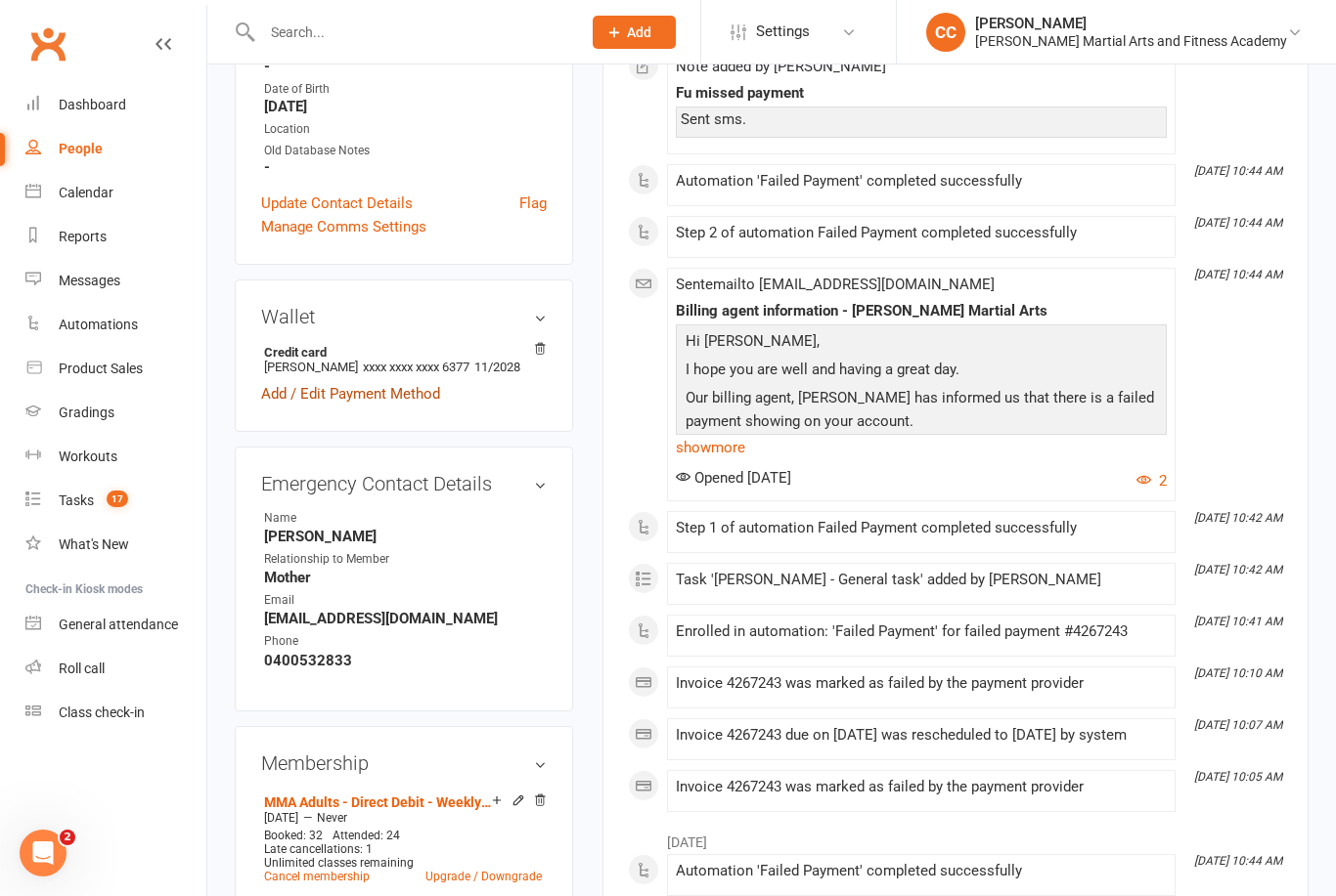
click at [402, 406] on link "Add / Edit Payment Method" at bounding box center [350, 394] width 179 height 24
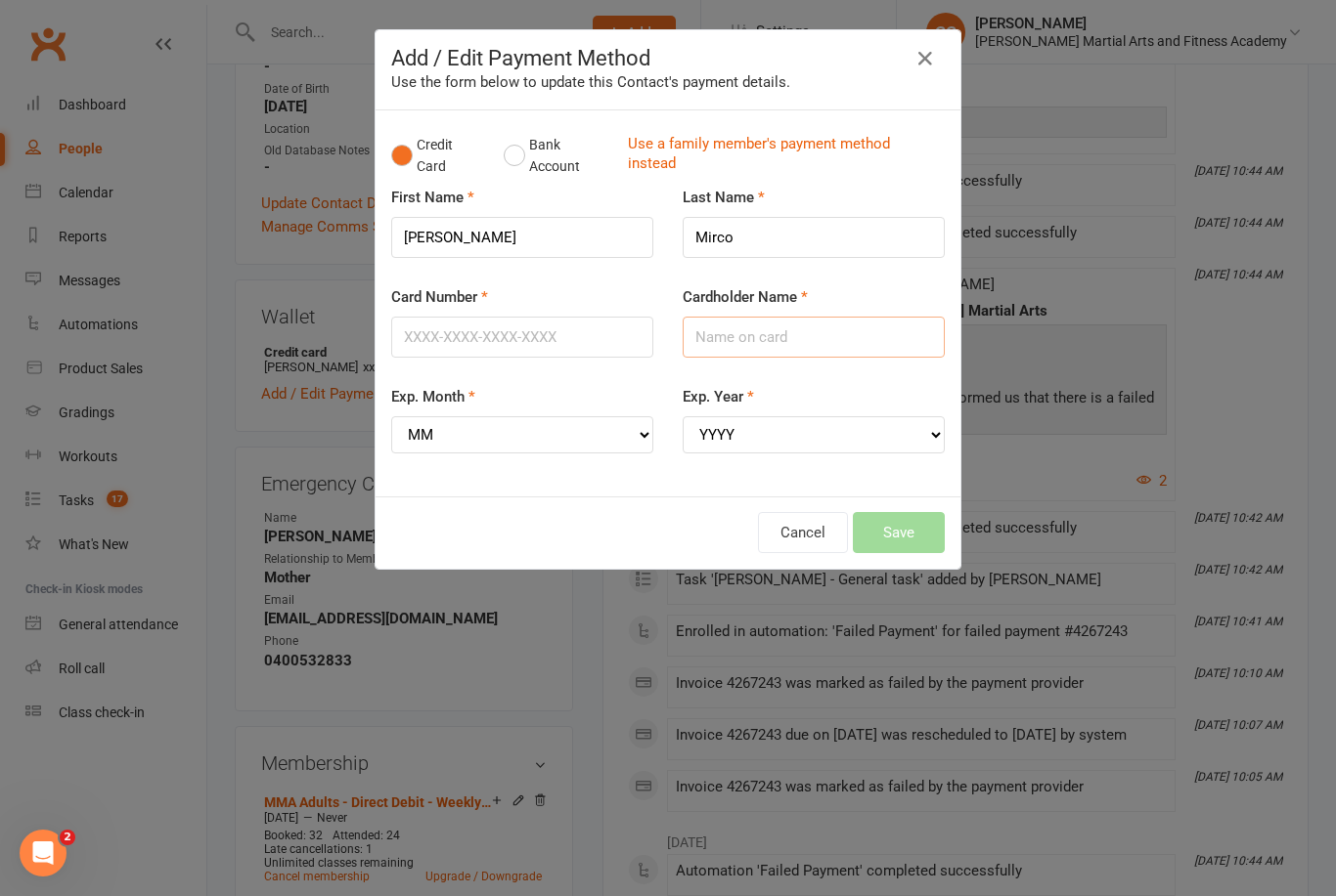
click at [807, 349] on input "Cardholder Name" at bounding box center [813, 338] width 262 height 41
type input "Anton Micro"
click at [575, 334] on input "Card Number" at bounding box center [522, 338] width 262 height 41
type input "5217293025633826"
select select "01"
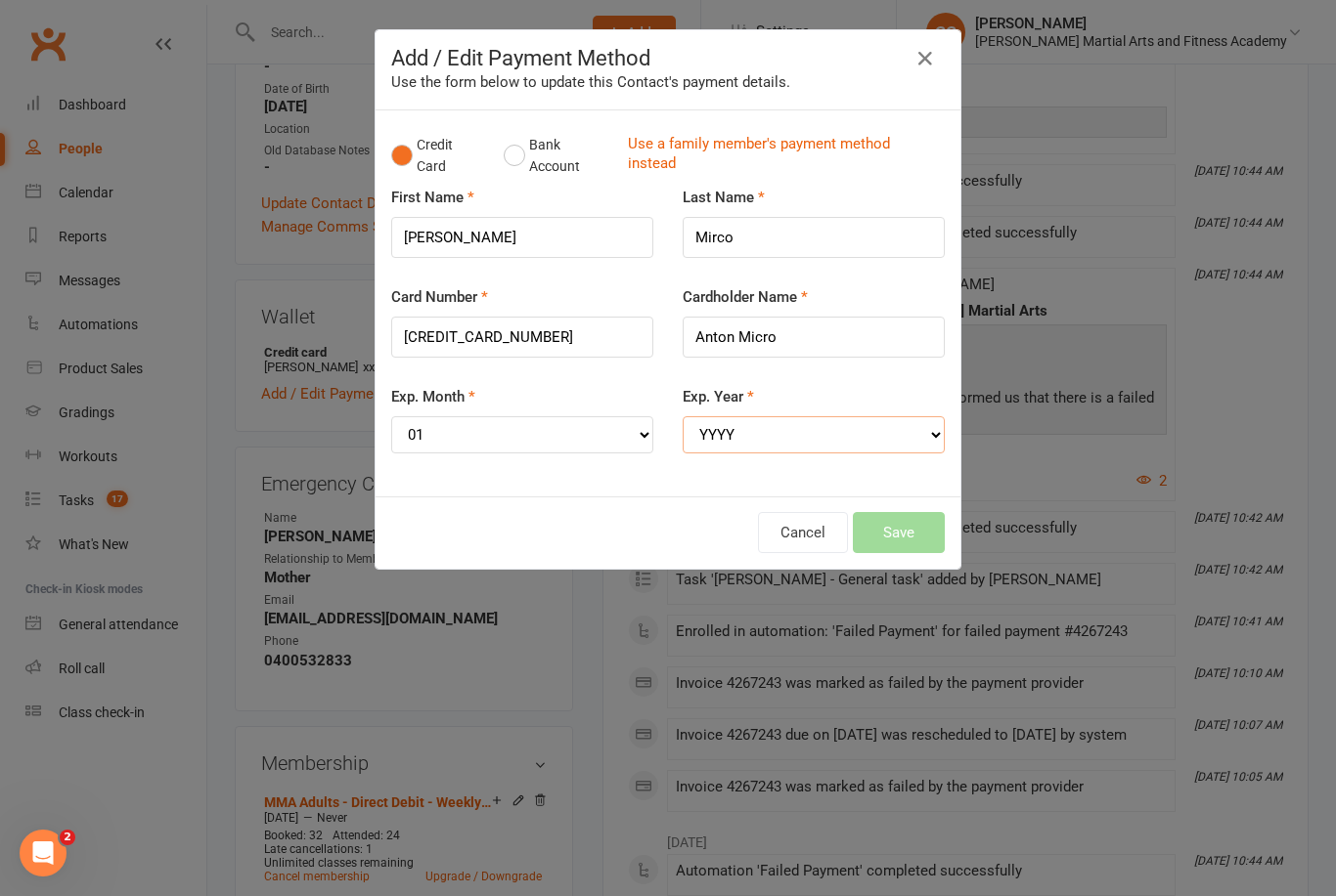
select select "2029"
click at [890, 526] on button "Save" at bounding box center [898, 532] width 92 height 41
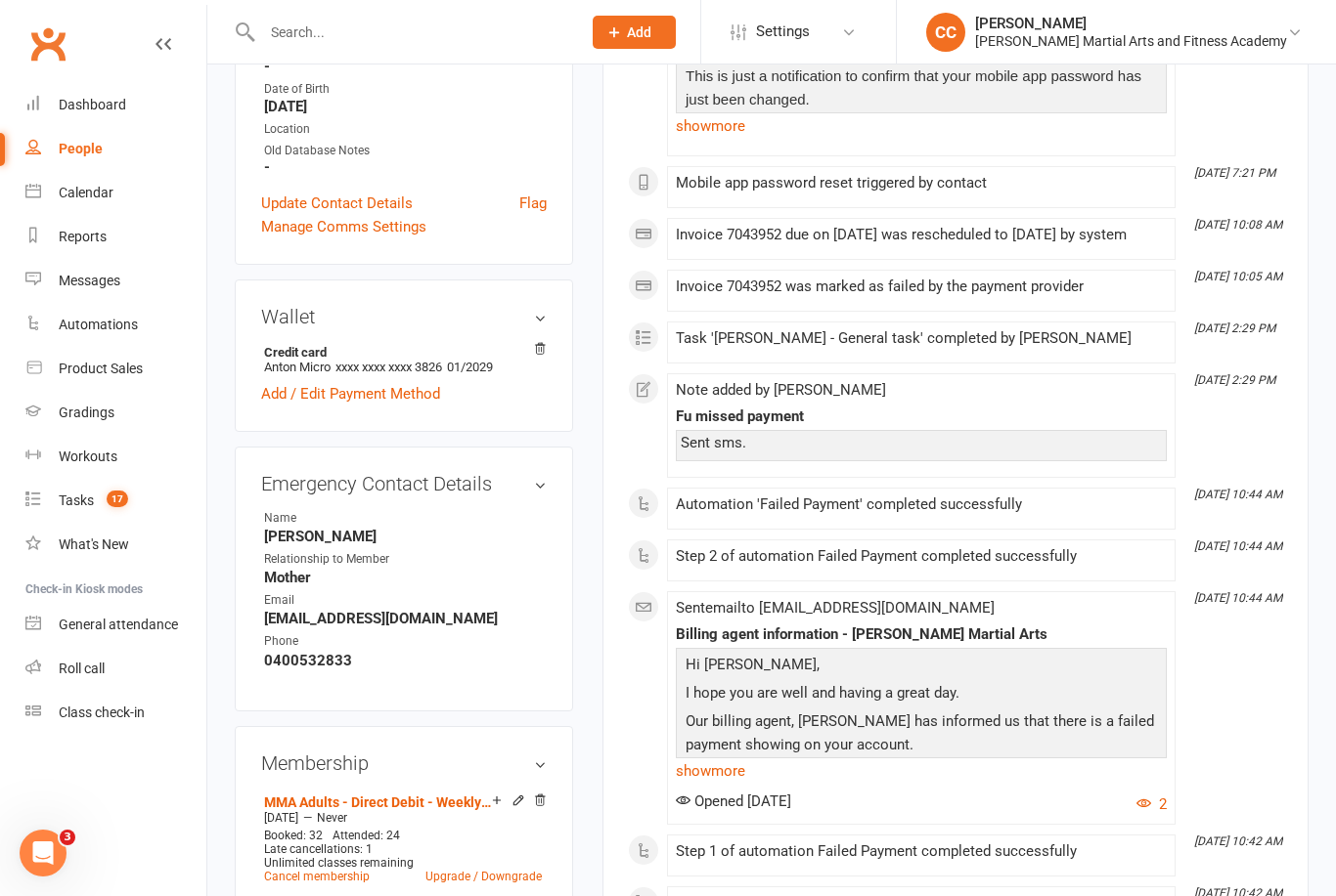
click at [487, 737] on aside "upload photo Anton Mirco Activated 29 July, 2024 Added 5 July, 2024 Active memb…" at bounding box center [403, 872] width 338 height 2632
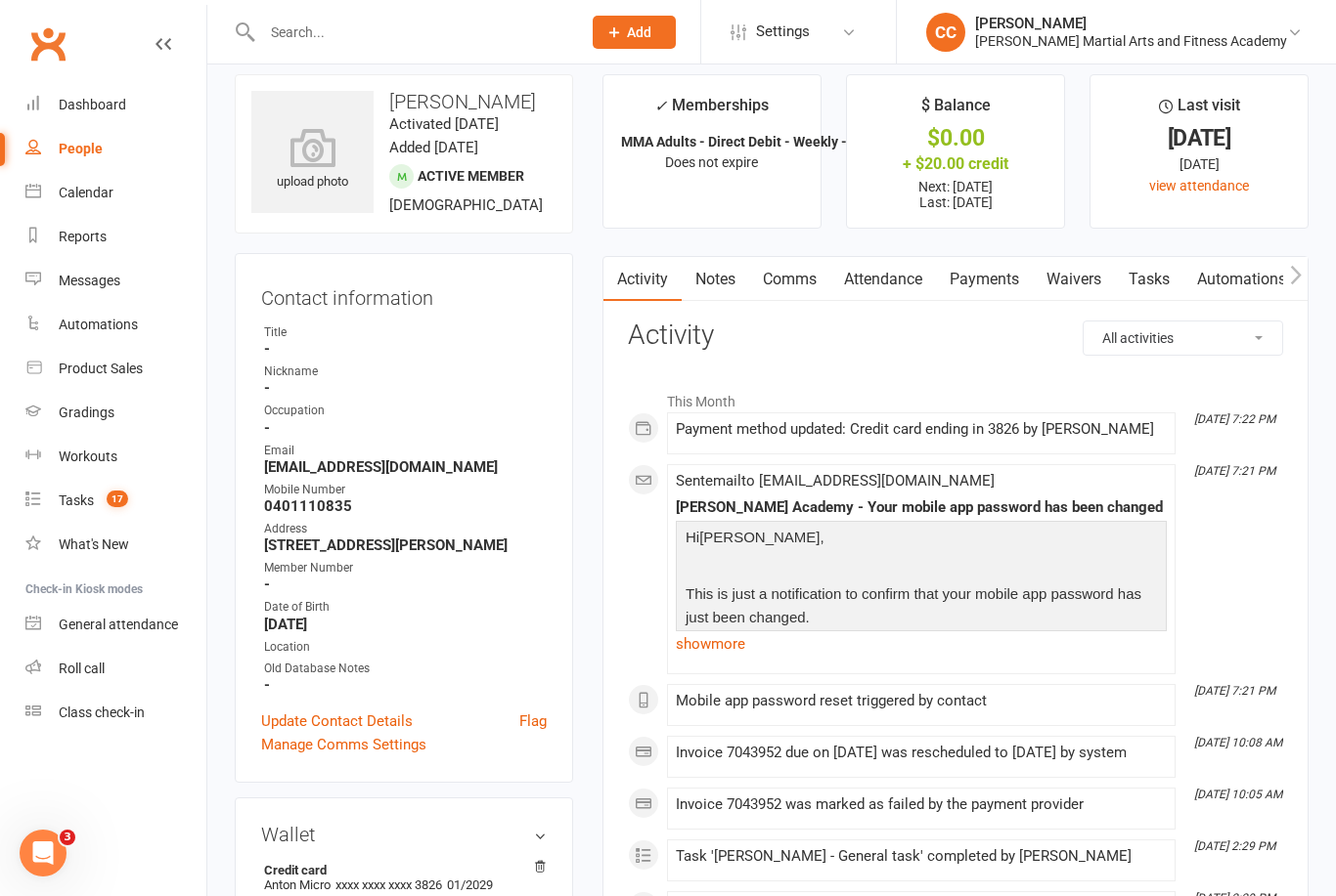
scroll to position [0, 0]
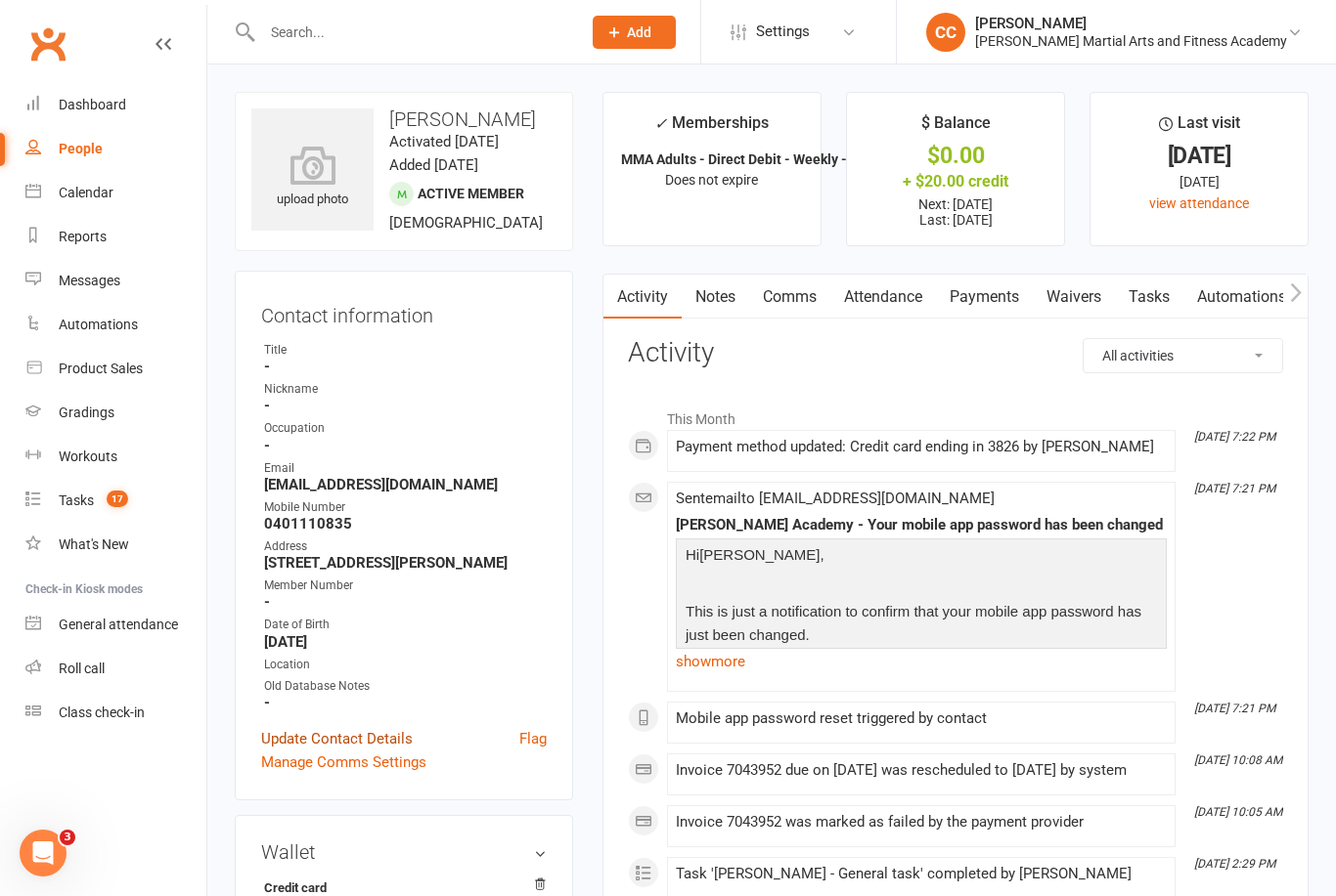
click at [358, 751] on link "Update Contact Details" at bounding box center [336, 739] width 151 height 24
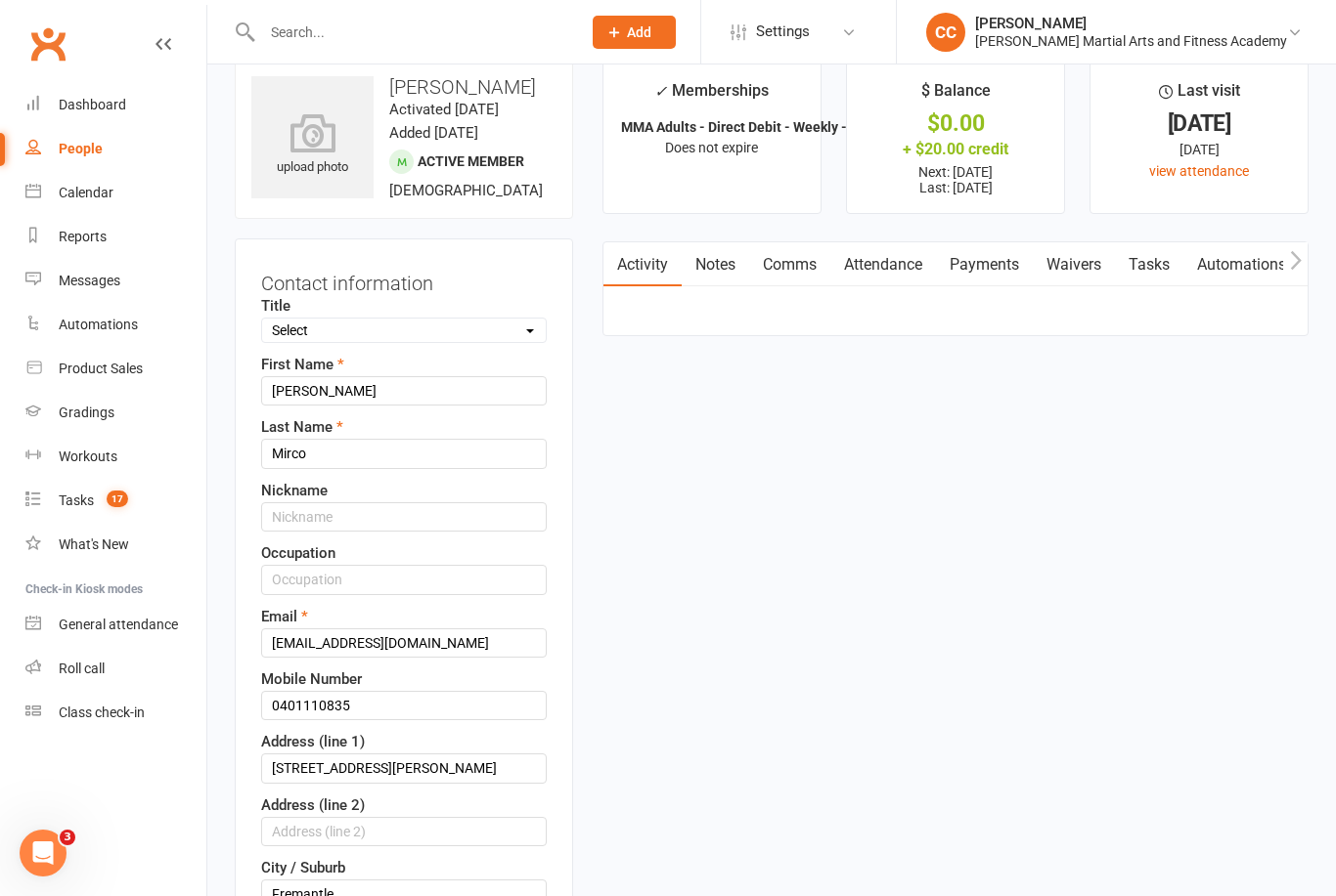
scroll to position [91, 0]
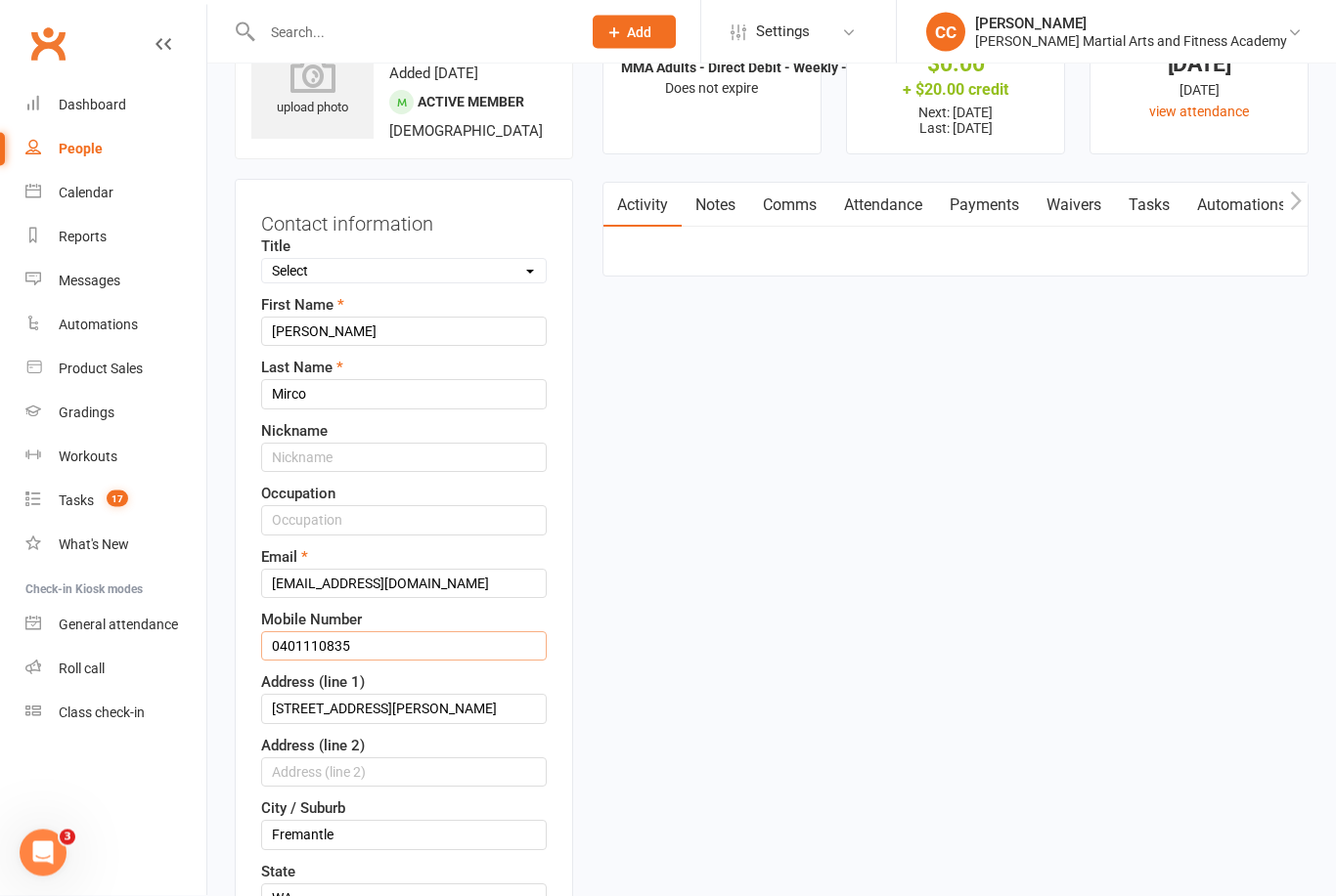
click at [419, 641] on input "0401110835" at bounding box center [403, 647] width 286 height 30
type input "0"
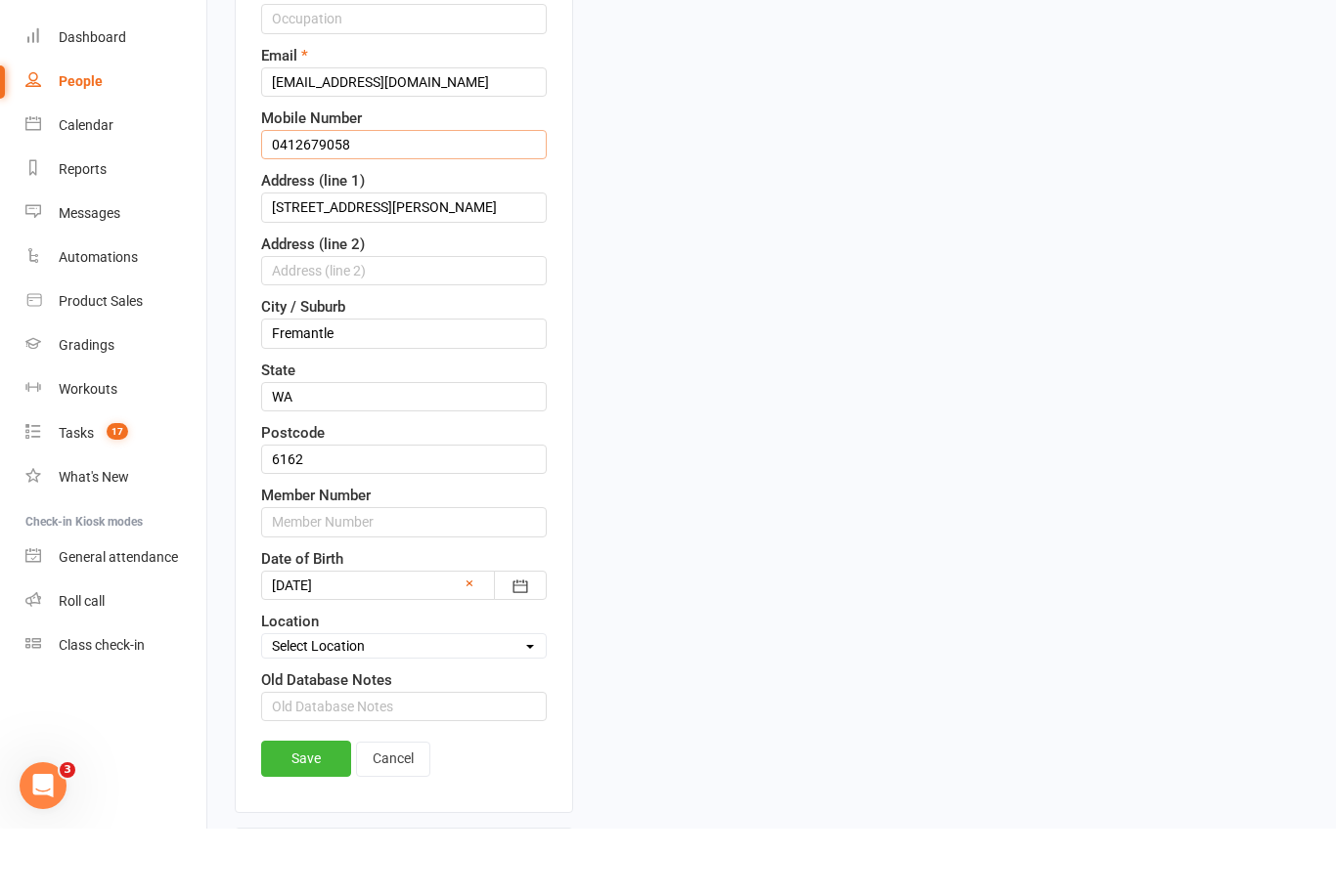
scroll to position [539, 0]
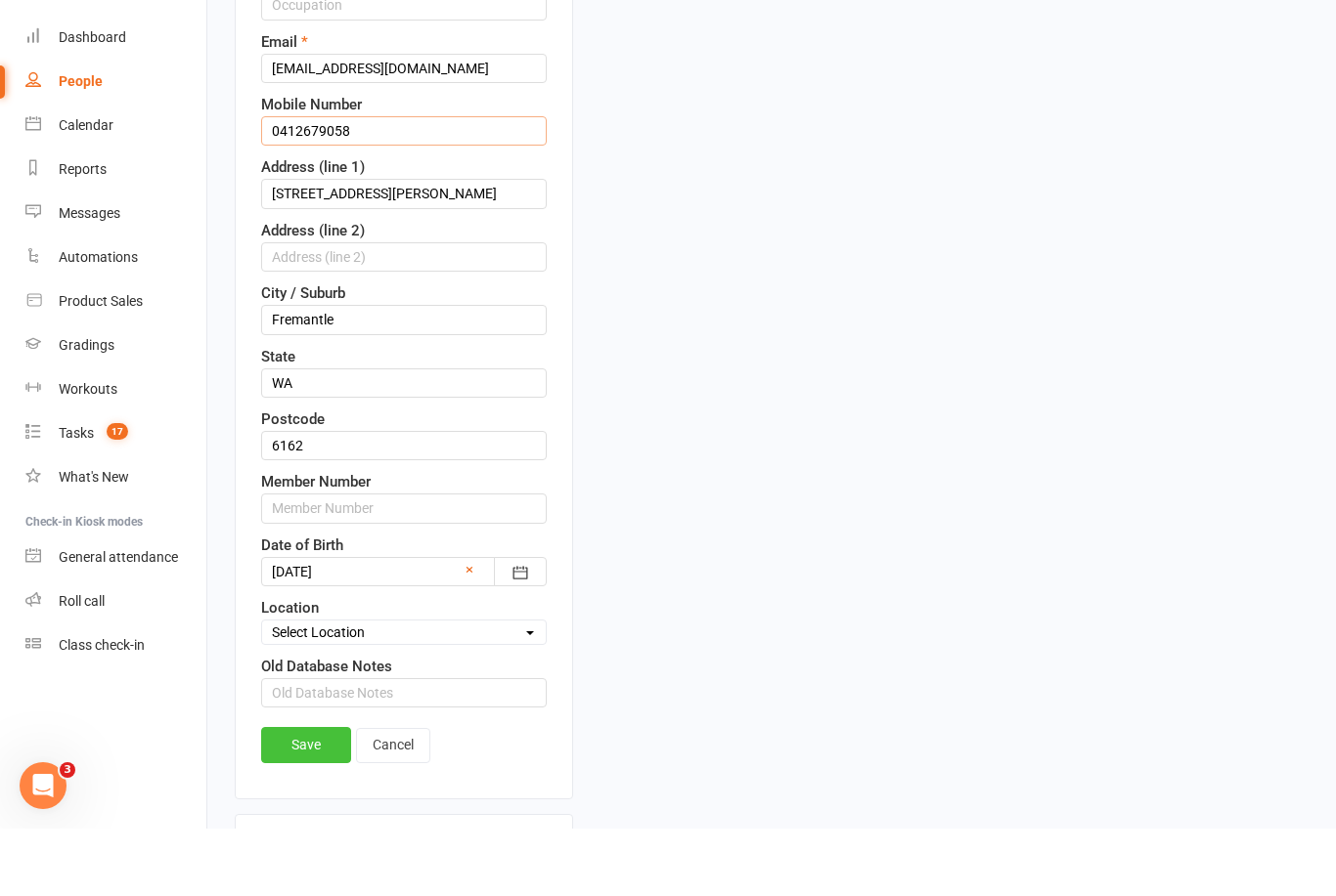
type input "0412679058"
click at [311, 794] on link "Save" at bounding box center [305, 812] width 90 height 36
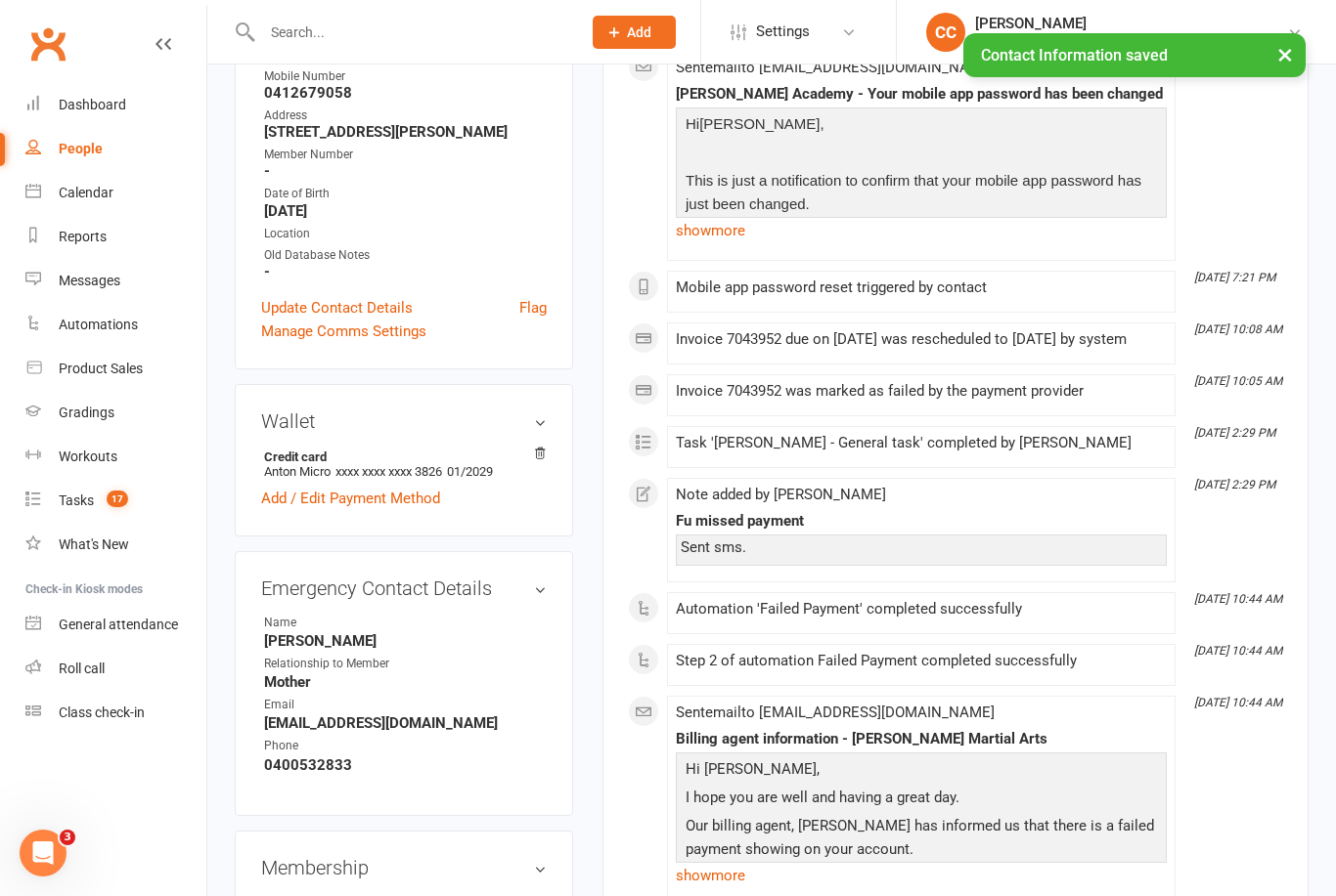
scroll to position [0, 0]
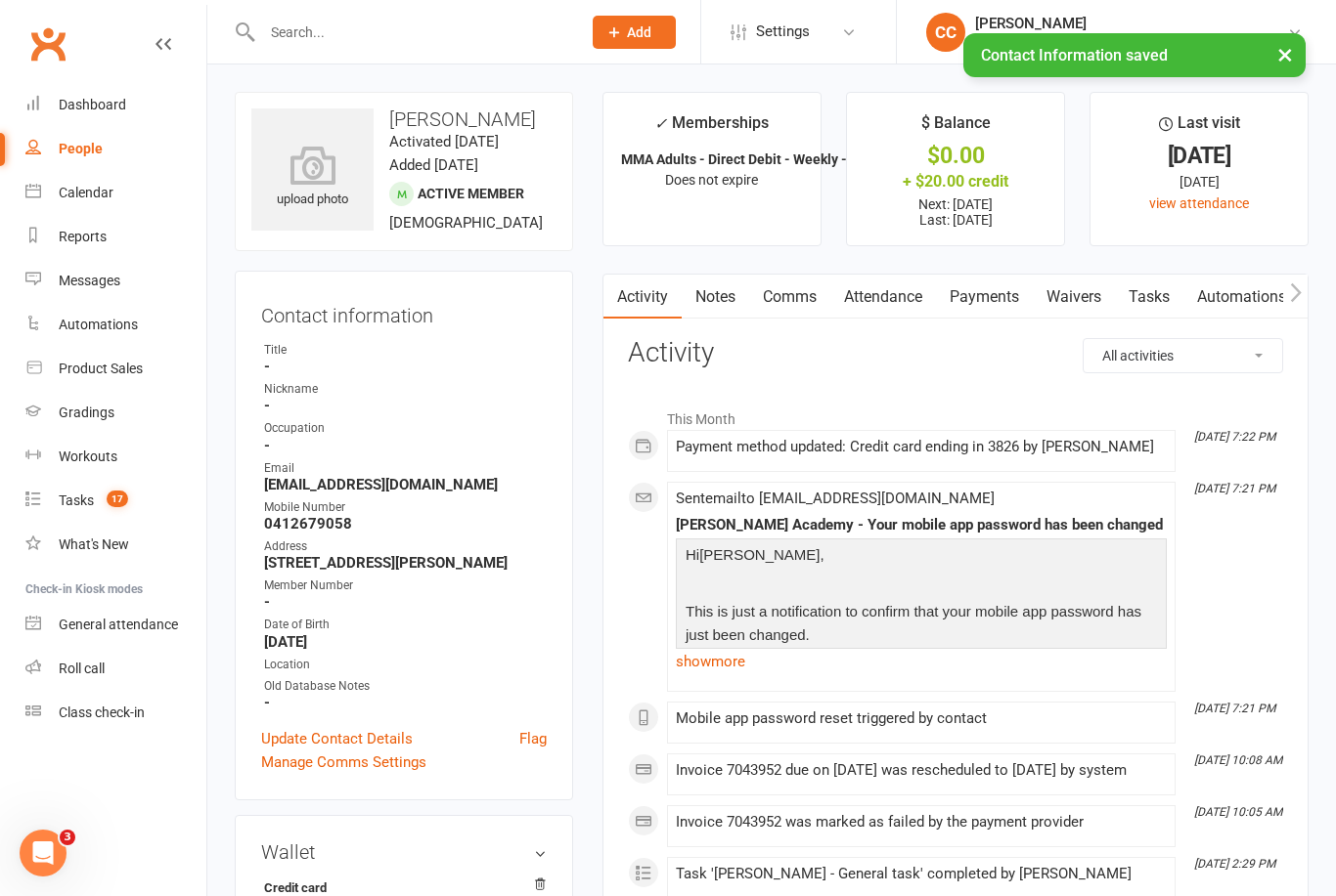
click at [992, 302] on link "Payments" at bounding box center [984, 297] width 97 height 45
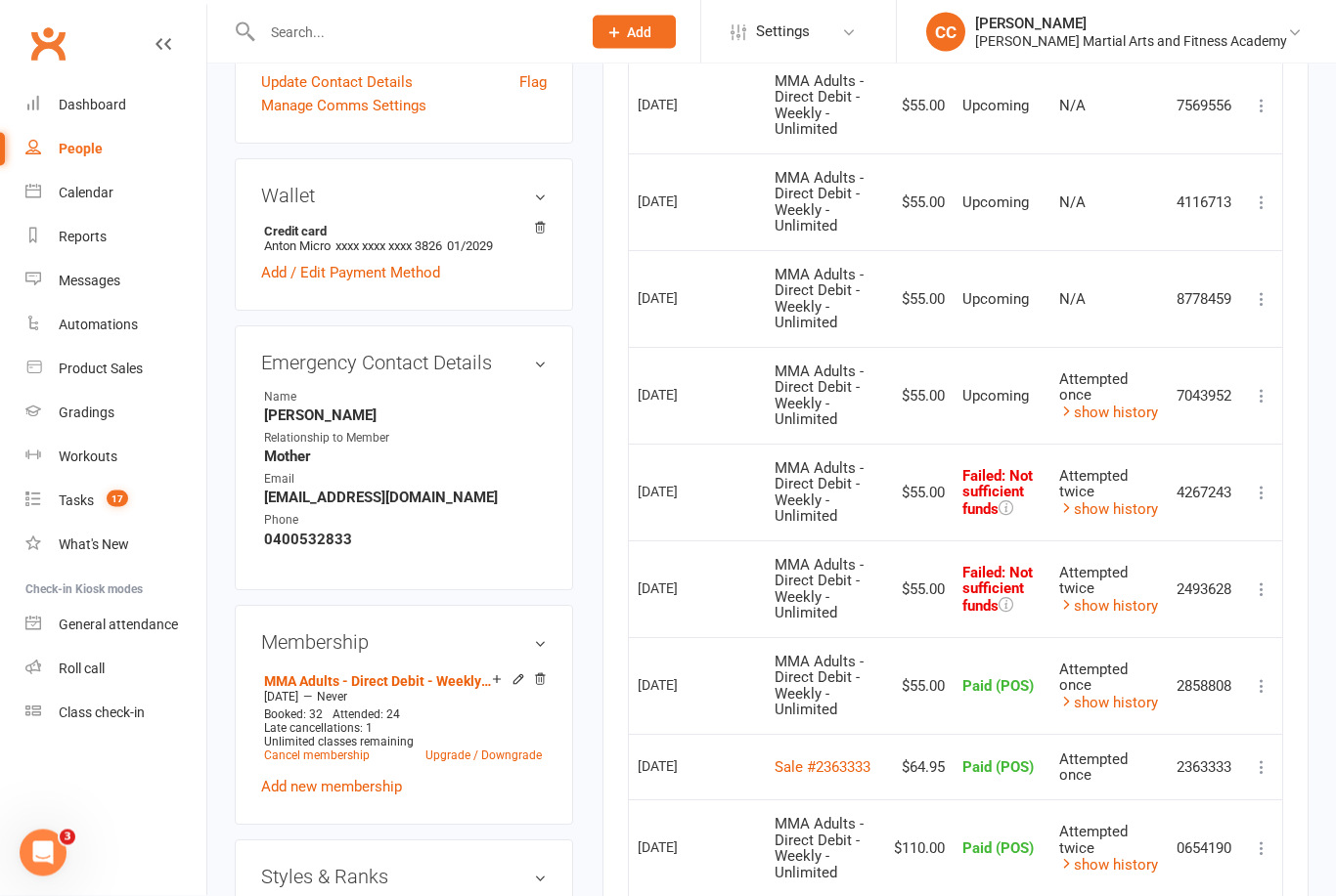
scroll to position [635, 0]
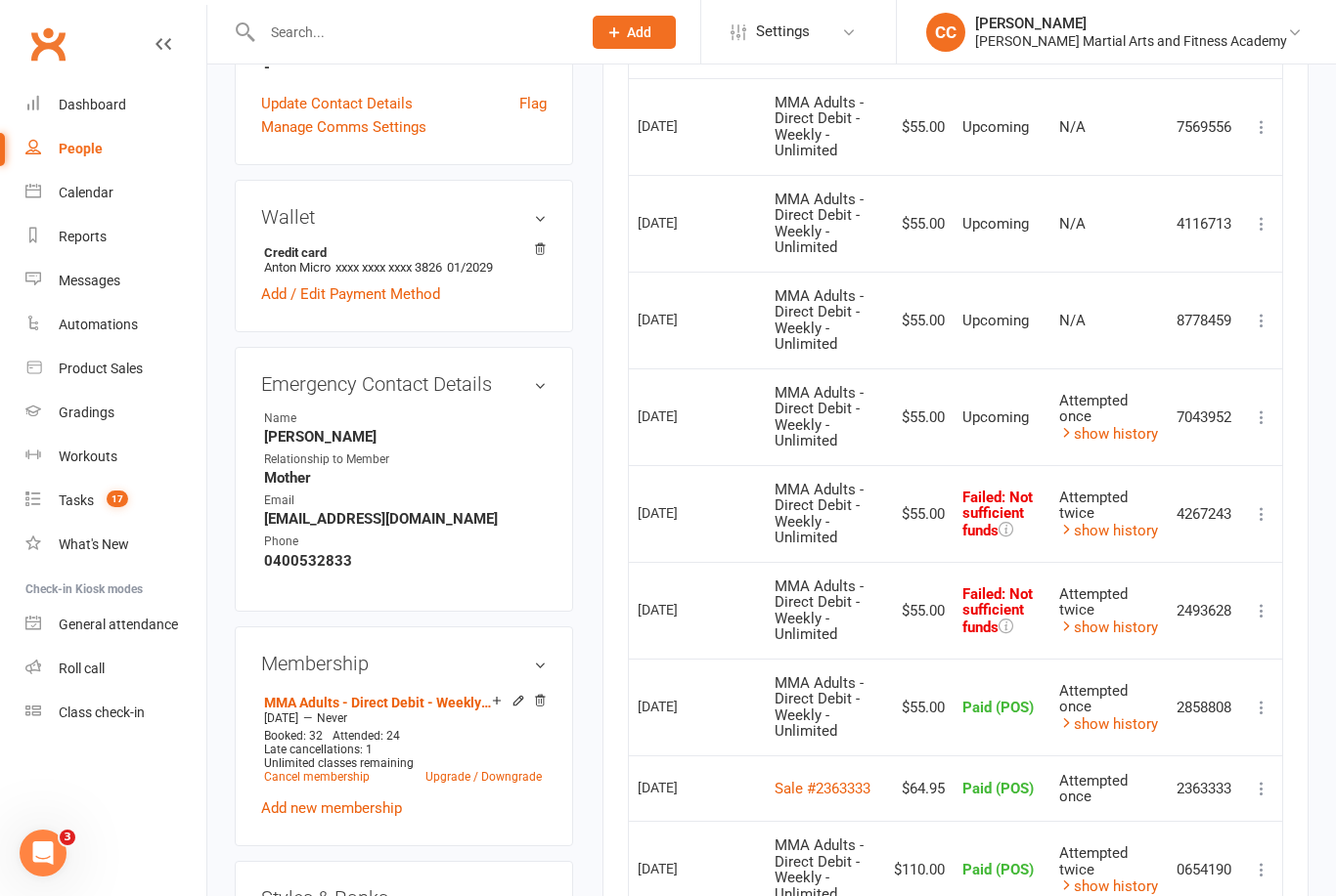
click at [1260, 602] on icon at bounding box center [1261, 611] width 20 height 20
click at [1300, 559] on div "Activity Notes Comms Attendance Payments Waivers Tasks Automations Workouts Gra…" at bounding box center [955, 448] width 706 height 1621
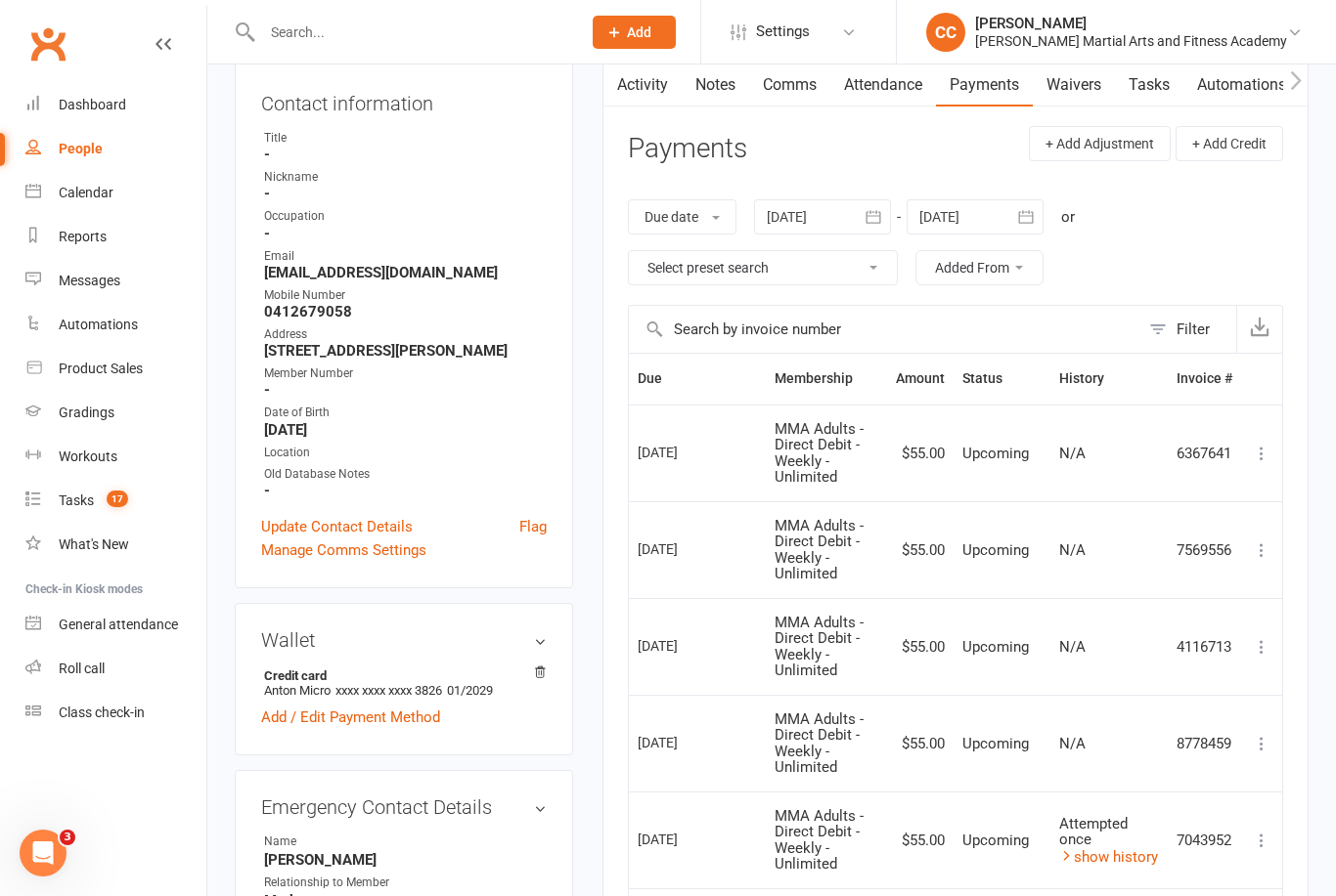
scroll to position [0, 0]
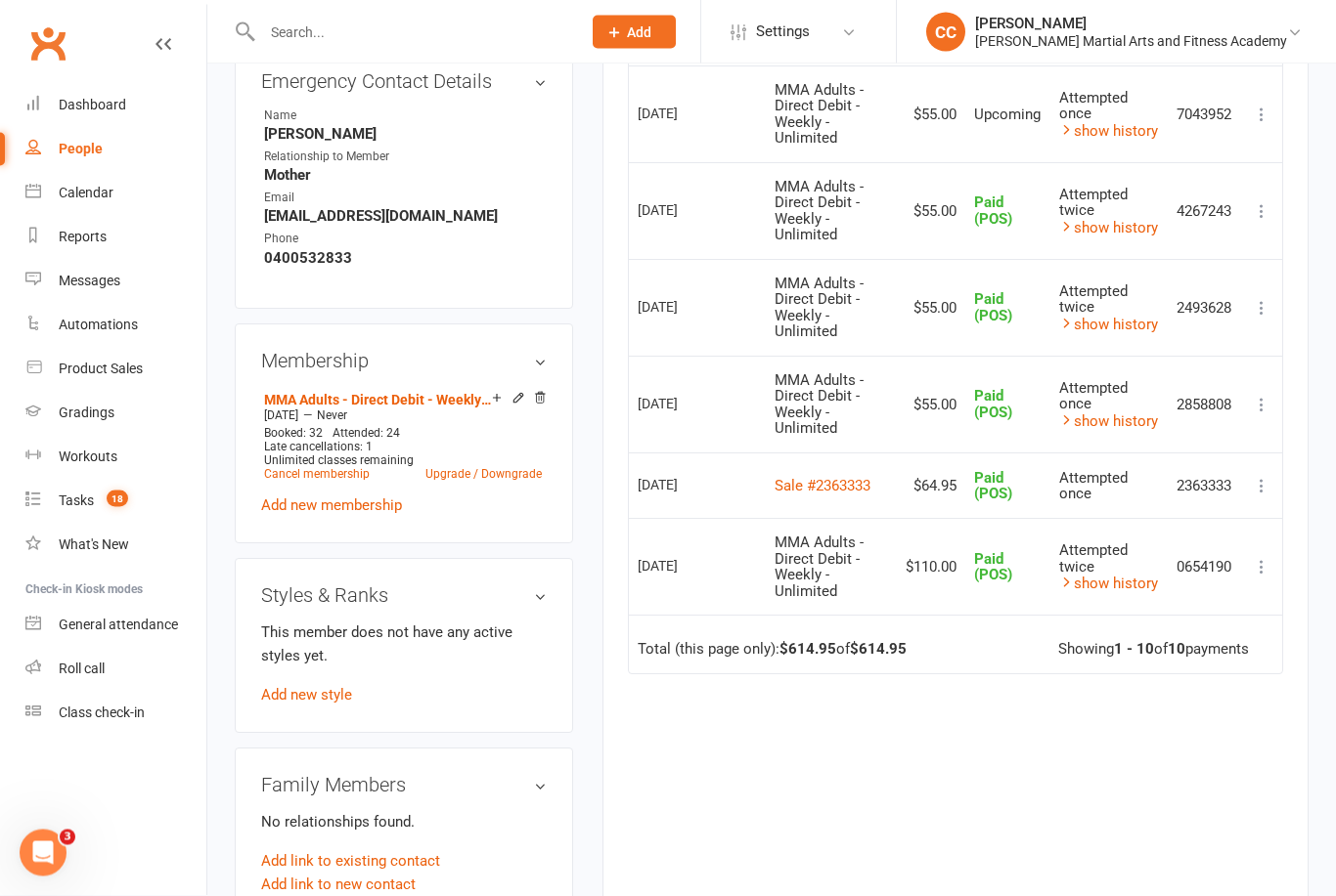
scroll to position [939, 0]
